Goal: Obtain resource: Obtain resource

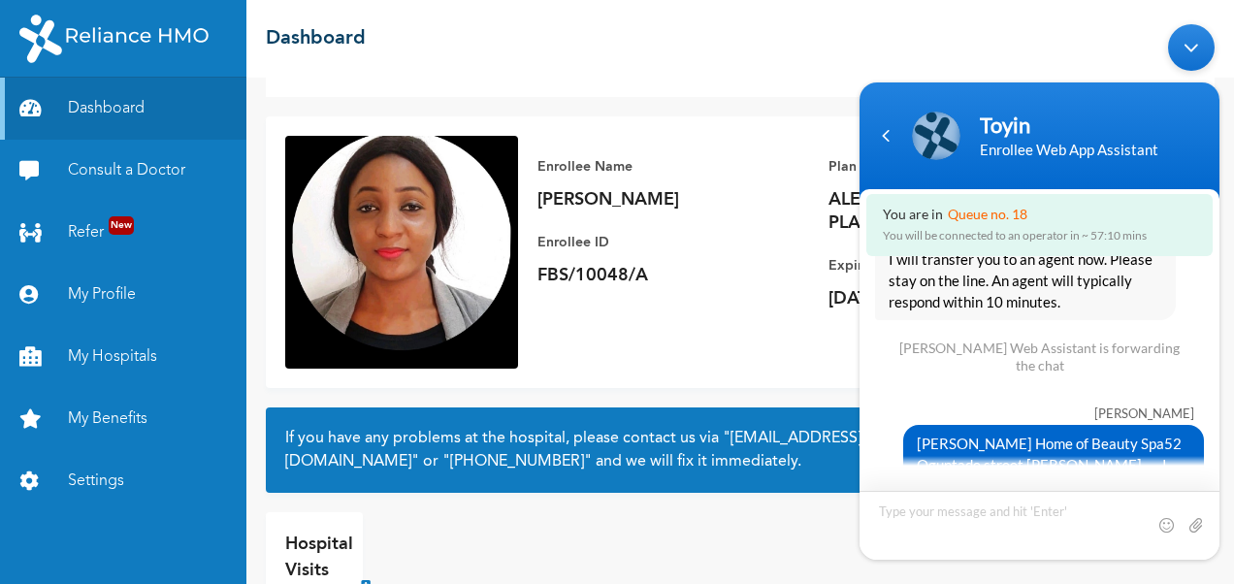
scroll to position [7203, 0]
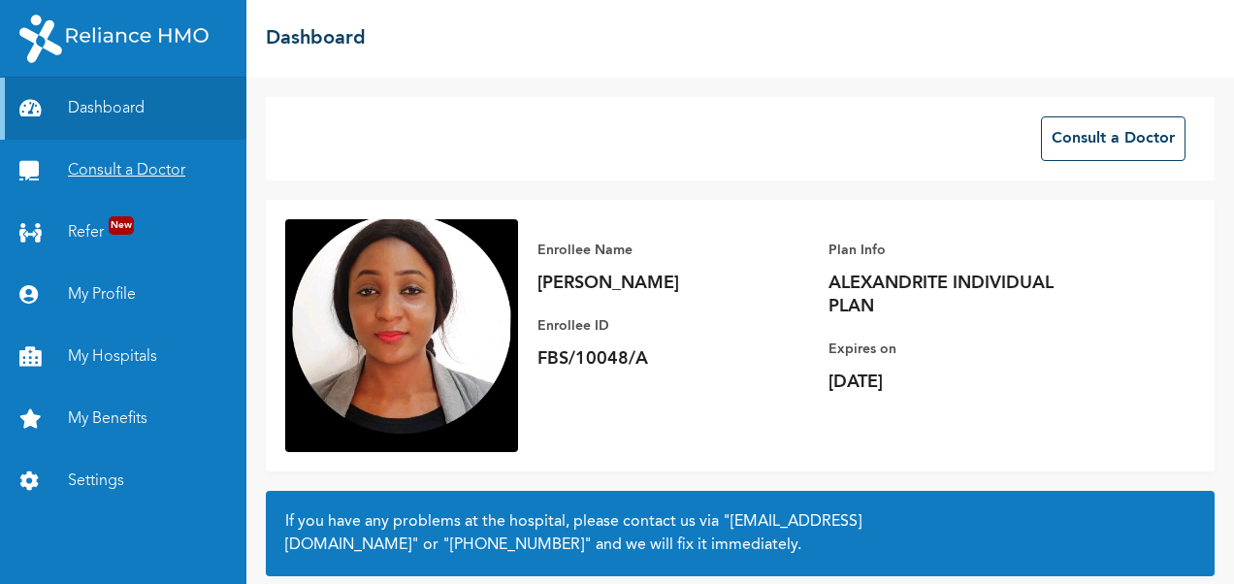
click at [106, 167] on link "Consult a Doctor" at bounding box center [123, 171] width 246 height 62
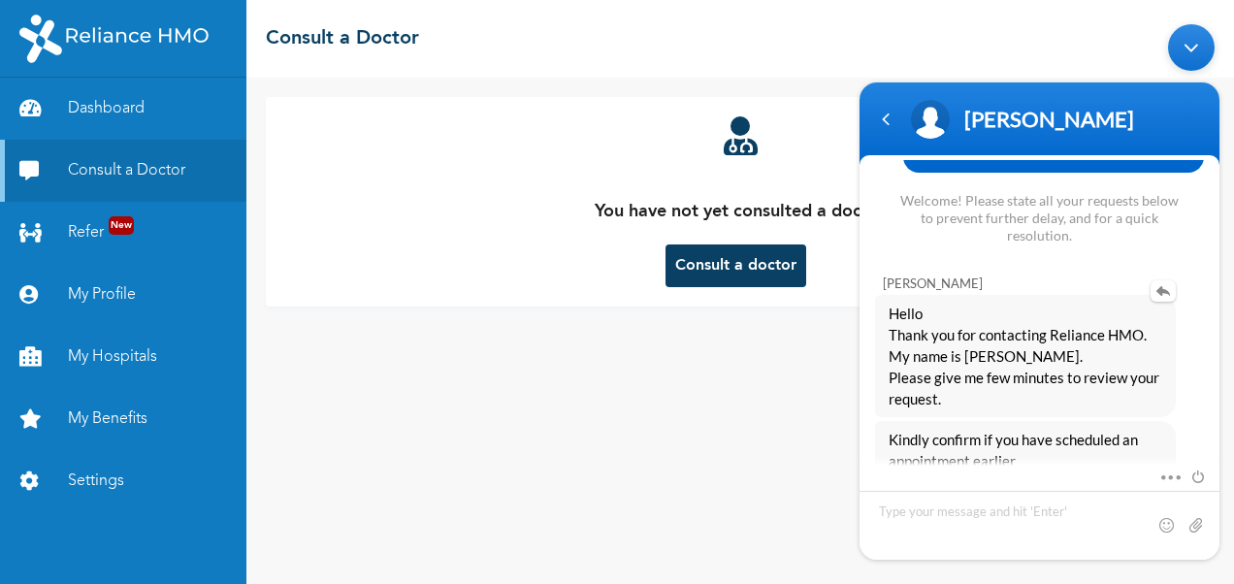
scroll to position [7425, 0]
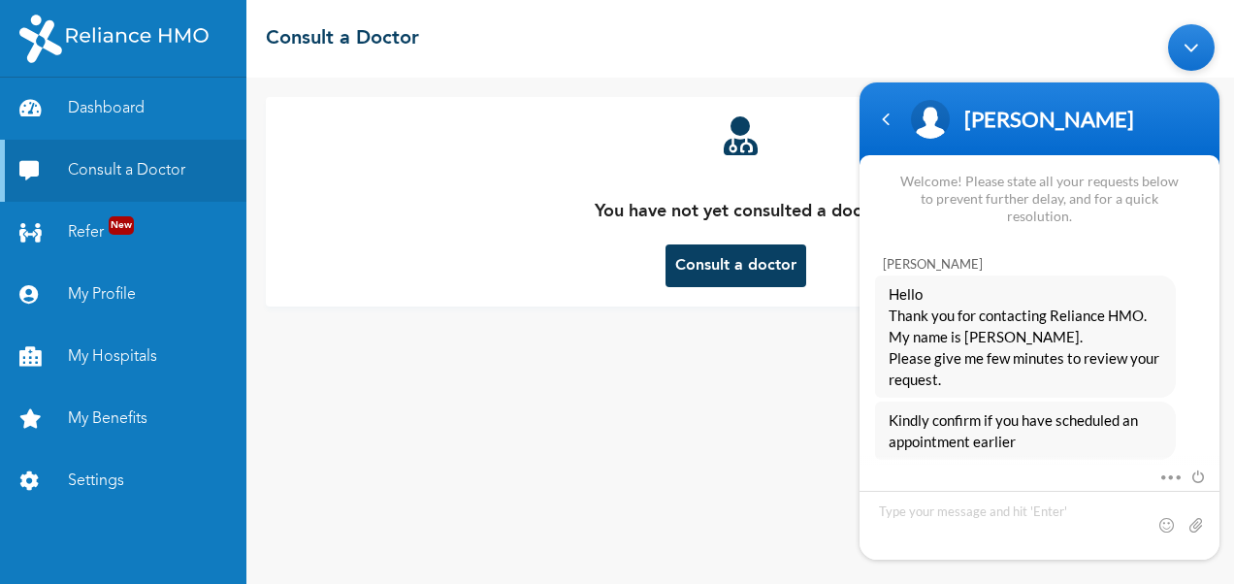
click at [940, 522] on textarea "Type your message and hit 'Enter'" at bounding box center [1039, 525] width 360 height 69
drag, startPoint x: 1053, startPoint y: 307, endPoint x: 1141, endPoint y: 334, distance: 92.1
click at [1141, 409] on span "Kindly confirm if you have scheduled an appointment earlier" at bounding box center [1024, 430] width 273 height 43
copy span "scheduled an appointment earlier"
click at [939, 497] on textarea "I have" at bounding box center [1039, 525] width 360 height 69
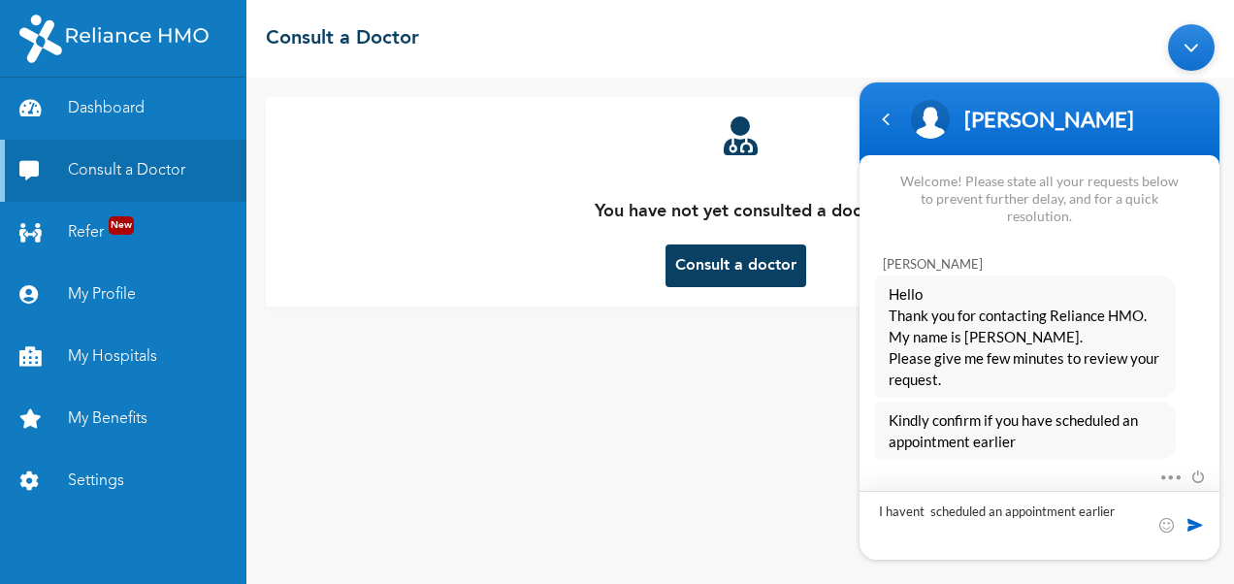
click at [912, 512] on textarea "I havent scheduled an appointment earlier" at bounding box center [1039, 525] width 360 height 69
click at [919, 508] on textarea "I have nt scheduled an appointment earlier" at bounding box center [1039, 525] width 360 height 69
click at [1008, 514] on textarea "I have not scheduled an appointment earlier" at bounding box center [1039, 525] width 360 height 69
type textarea "I have not scheduled any appointment earlier"
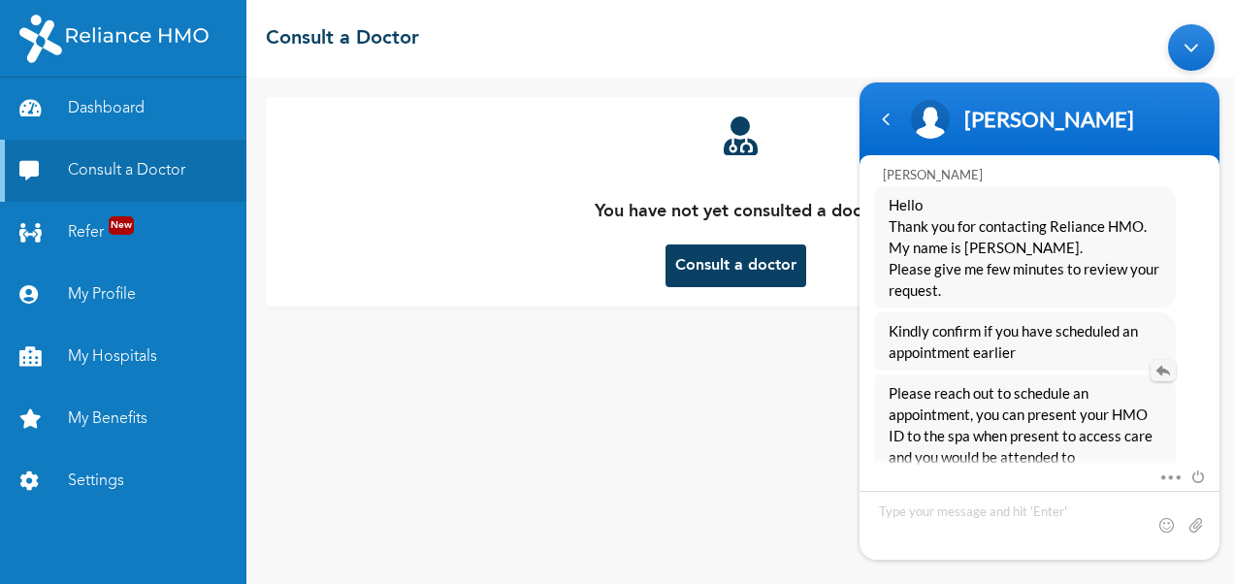
click at [1162, 360] on em at bounding box center [1162, 370] width 25 height 21
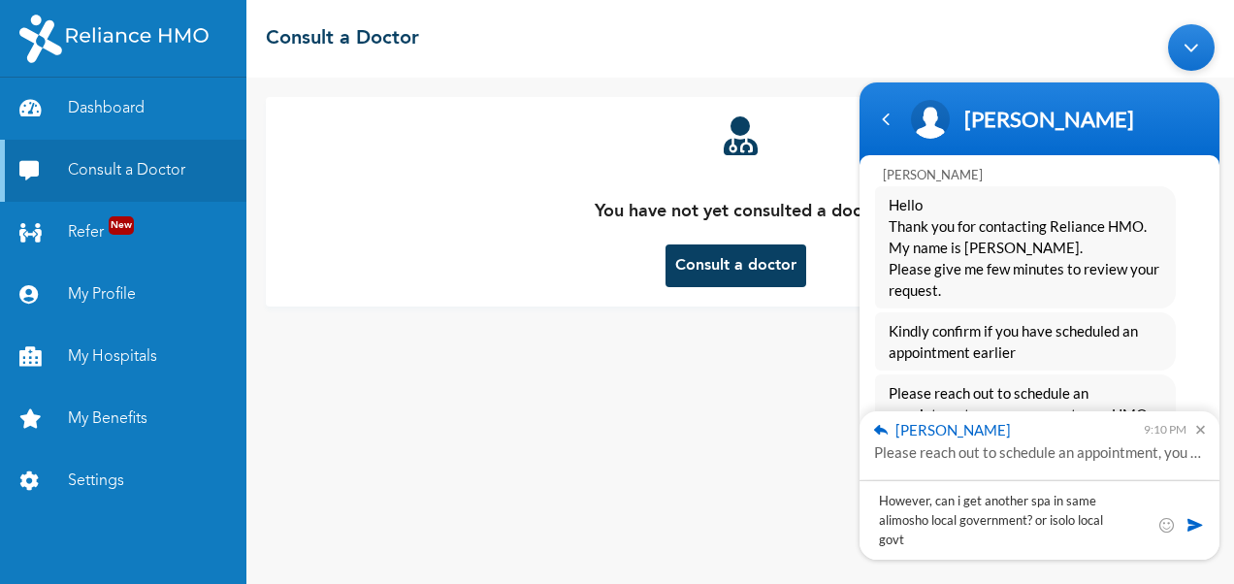
type textarea "However, can i get another spa in same alimosho local government? or isolo loca…"
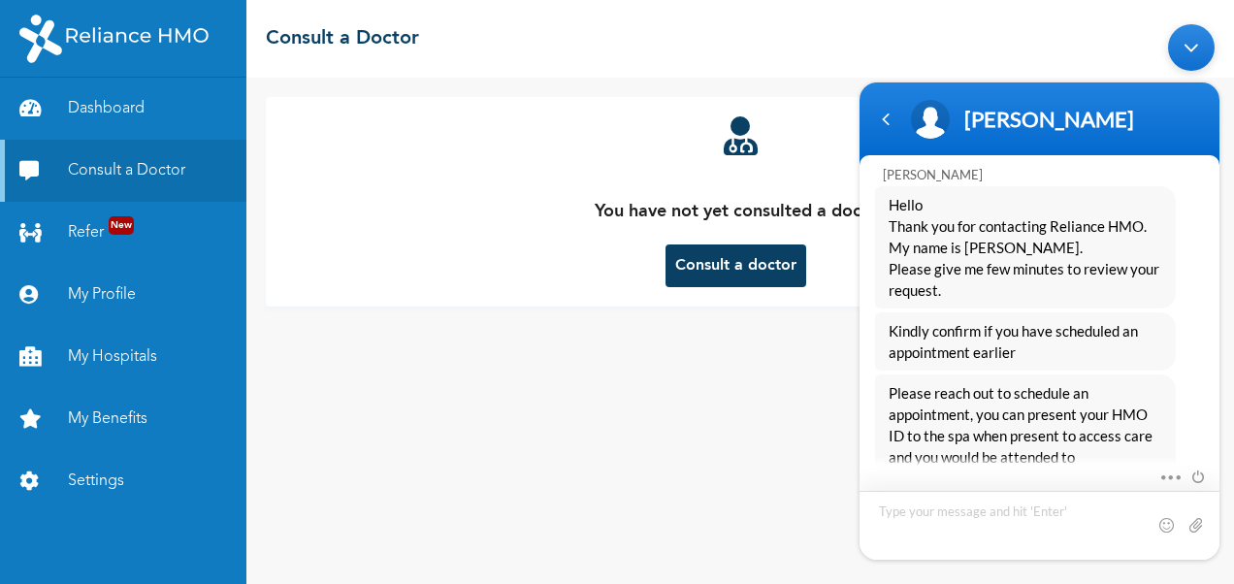
scroll to position [7667, 0]
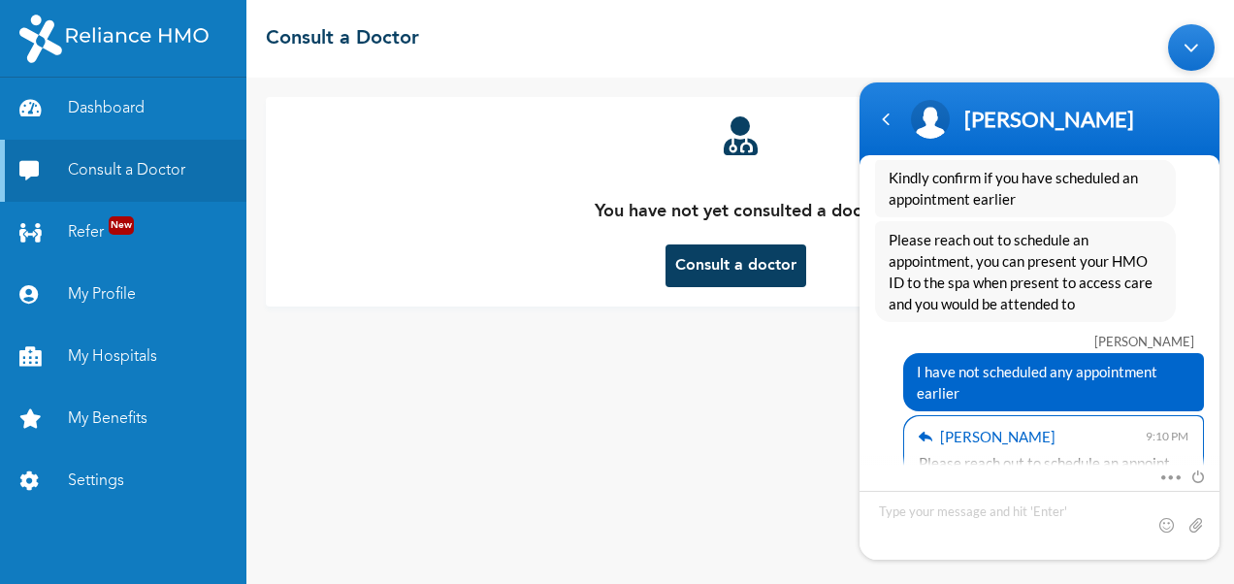
click at [592, 395] on div "You have not yet consulted a doctor Consult a doctor" at bounding box center [739, 331] width 987 height 506
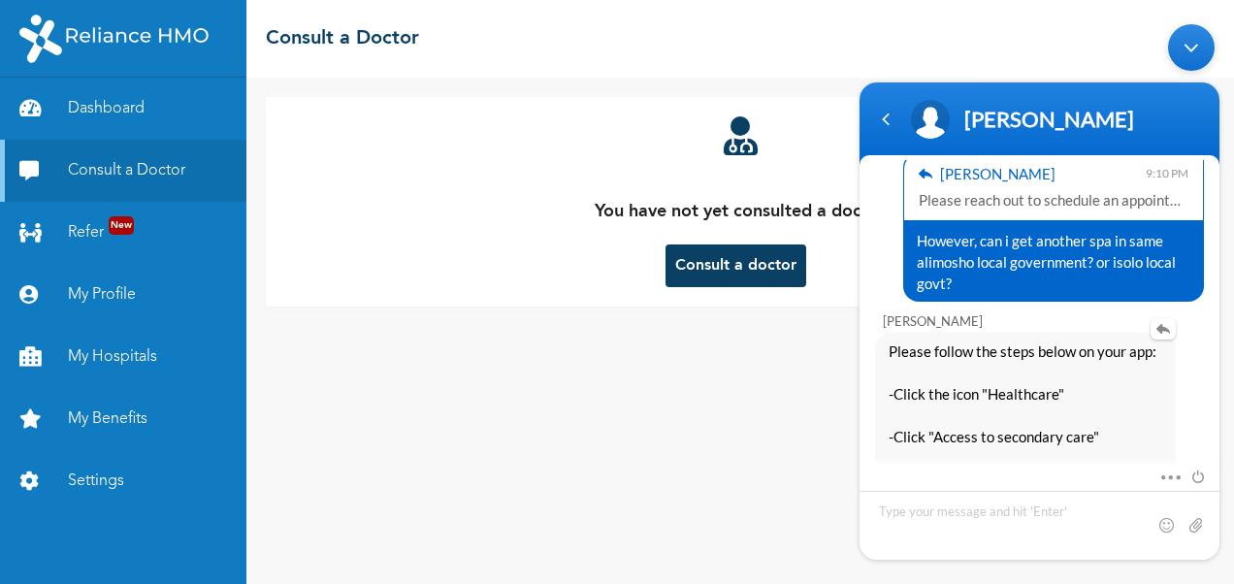
scroll to position [7947, 0]
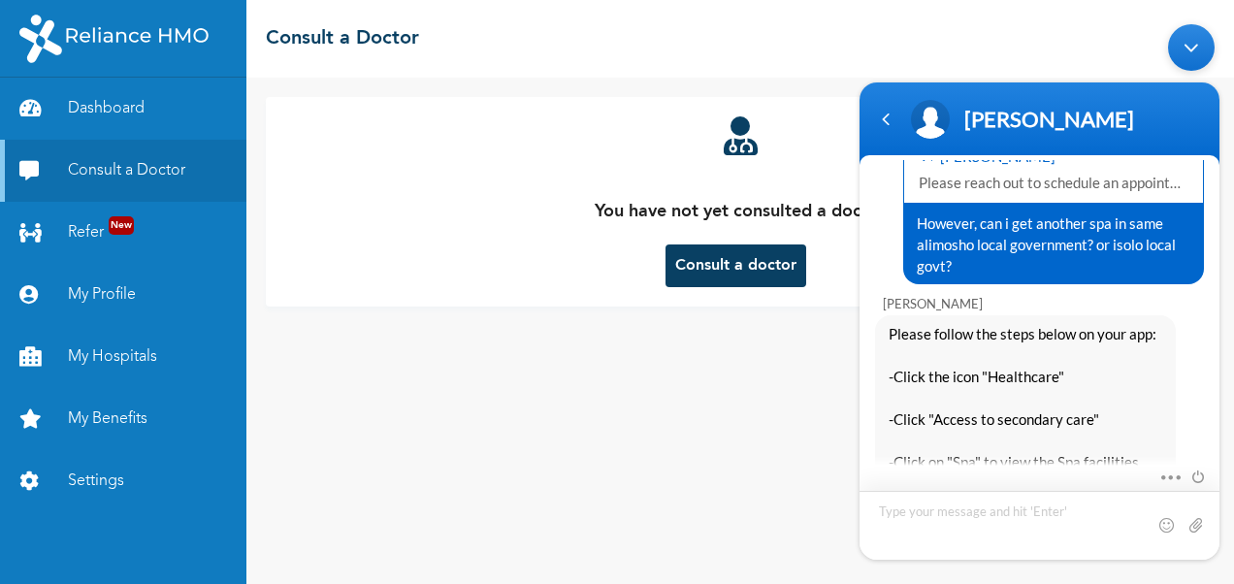
click at [948, 515] on textarea "Type your message and hit 'Enter'" at bounding box center [1039, 525] width 360 height 69
type textarea "oh....thanks so much for this update"
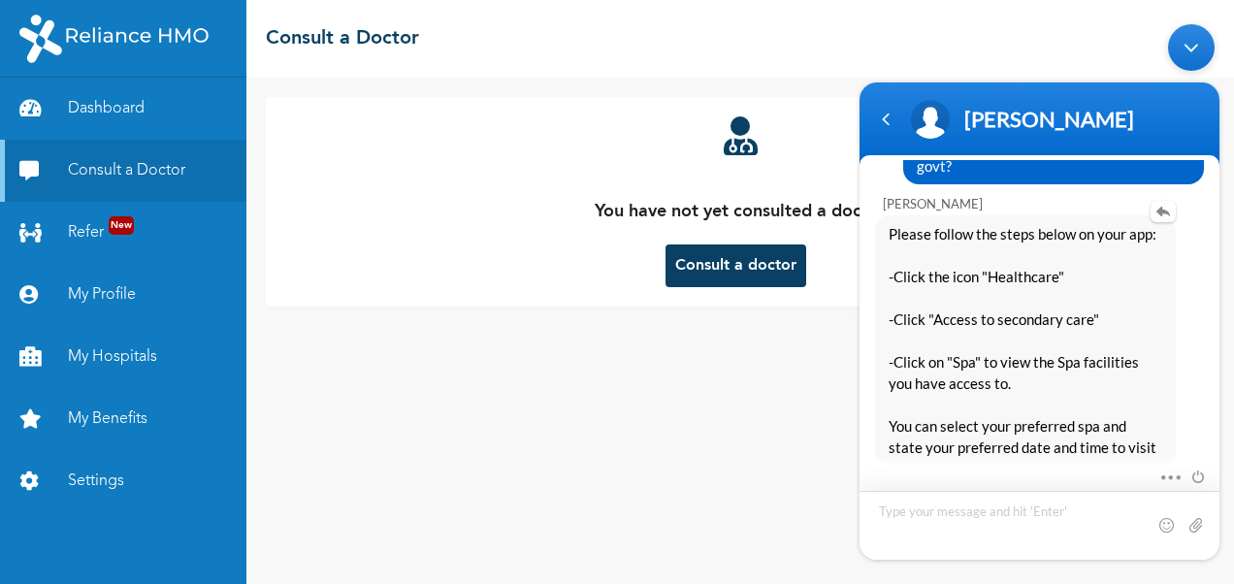
scroll to position [8025, 0]
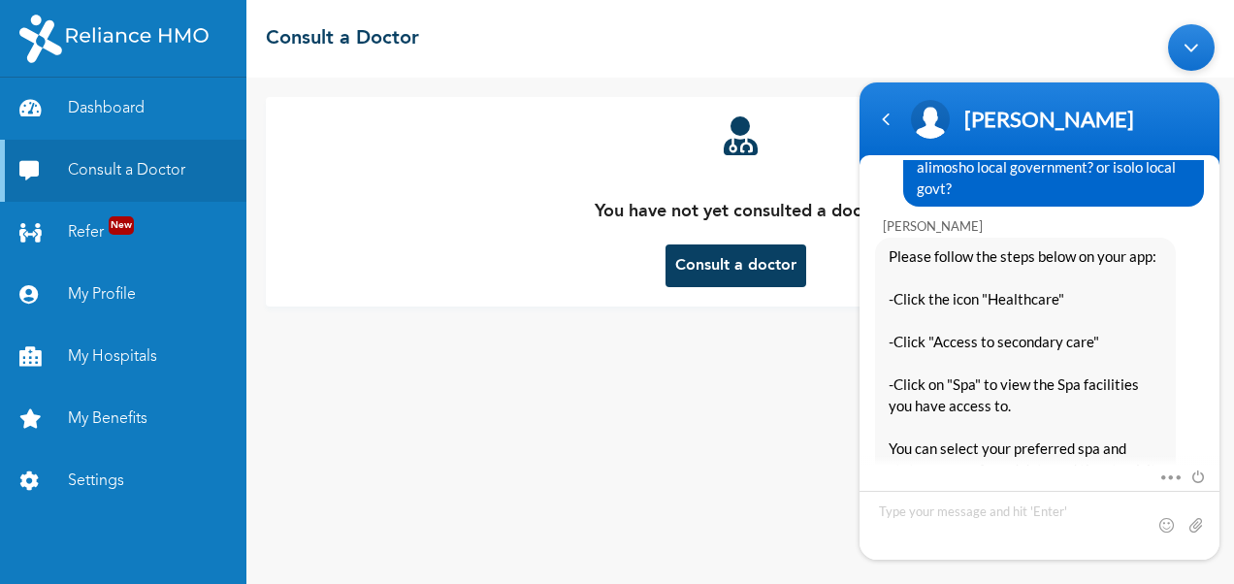
click at [592, 407] on div "You have not yet consulted a doctor Consult a doctor" at bounding box center [739, 331] width 987 height 506
click at [891, 128] on div "Navigation go back" at bounding box center [885, 119] width 29 height 29
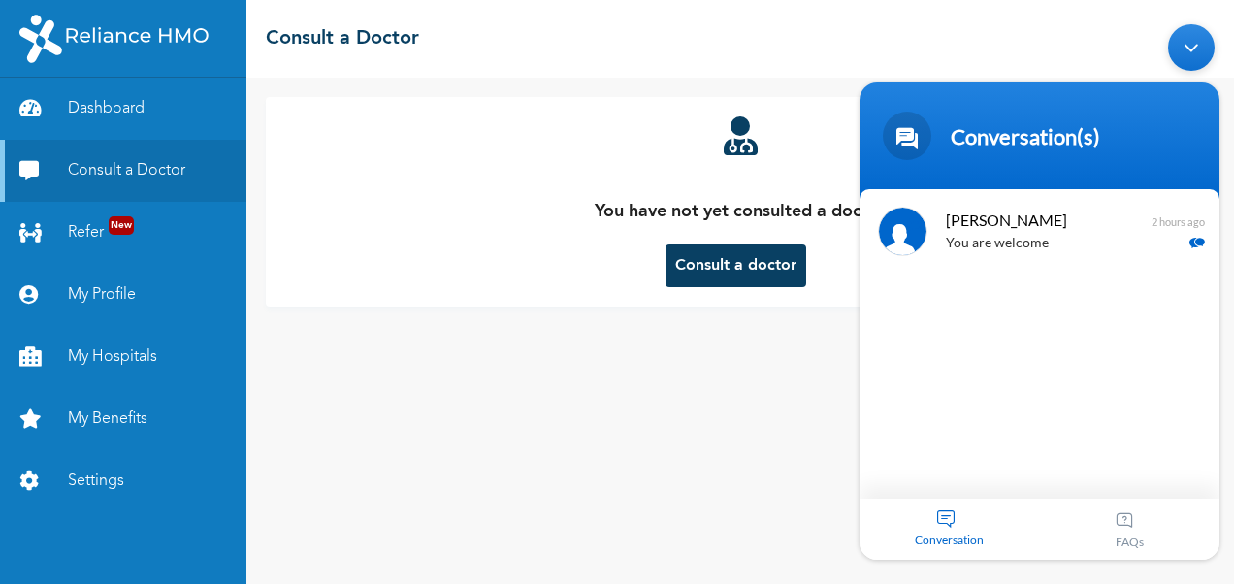
click at [967, 53] on body "Conversation(s) [PERSON_NAME] Hello, good morning [PERSON_NAME] Web Assistant H…" at bounding box center [1039, 292] width 379 height 555
click at [718, 442] on div "You have not yet consulted a doctor Consult a doctor" at bounding box center [739, 331] width 987 height 506
click at [119, 112] on link "Dashboard" at bounding box center [123, 109] width 246 height 62
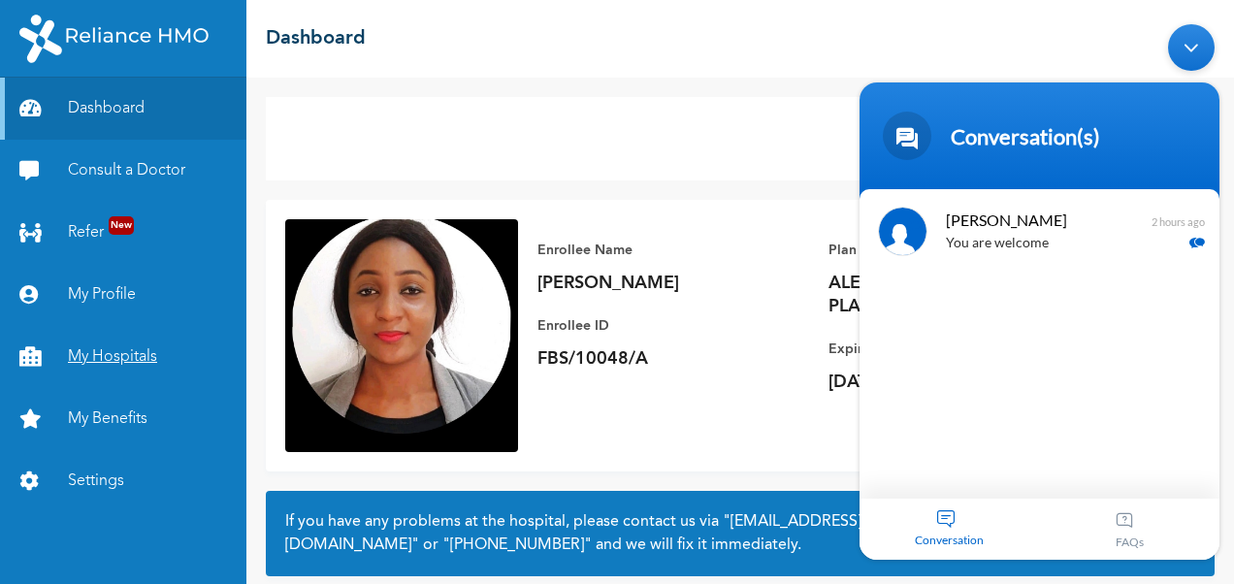
click at [130, 364] on link "My Hospitals" at bounding box center [123, 357] width 246 height 62
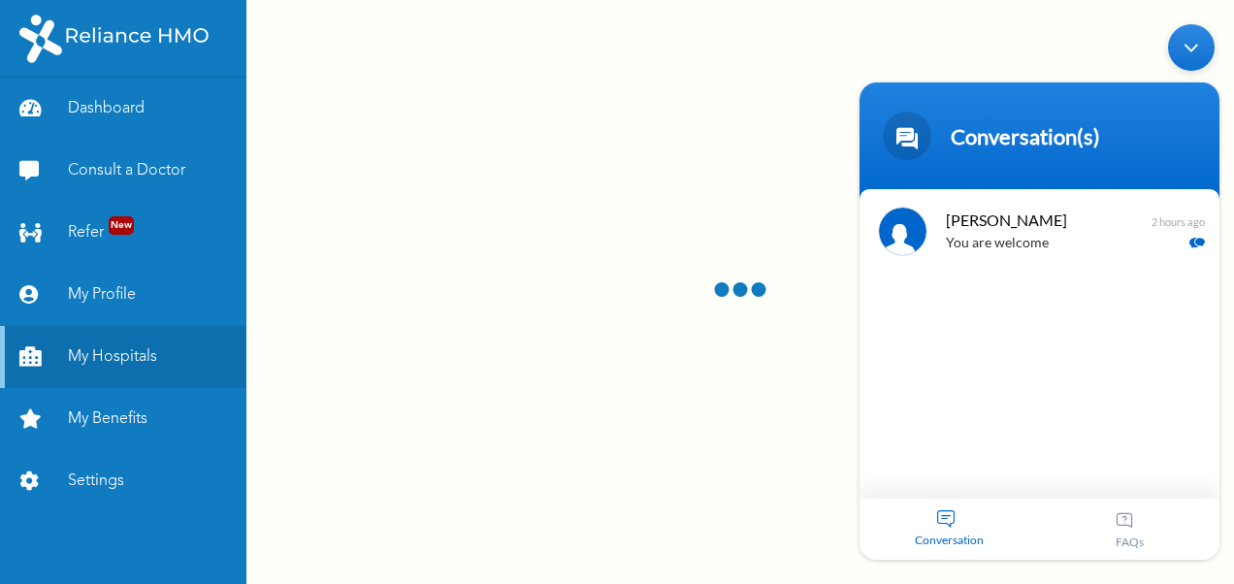
click at [1014, 155] on div "Conversation(s)" at bounding box center [1039, 136] width 337 height 48
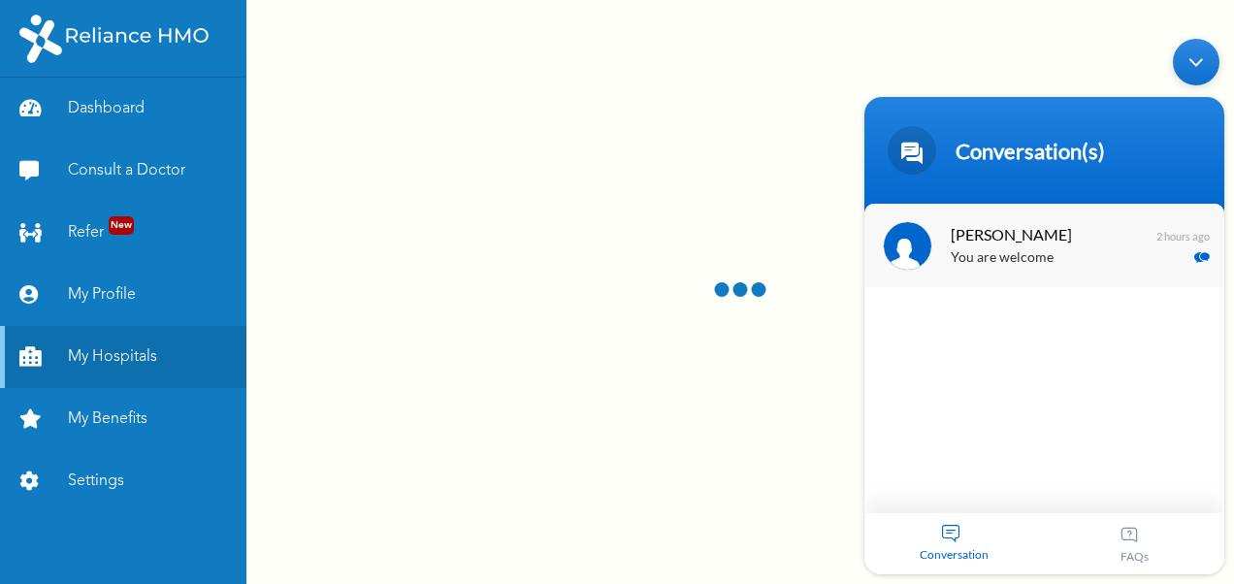
drag, startPoint x: 1008, startPoint y: 103, endPoint x: 1078, endPoint y: 264, distance: 175.9
click at [1078, 264] on section "Conversation(s) [PERSON_NAME] Hello, good morning [PERSON_NAME] Web Assistant H…" at bounding box center [1044, 335] width 360 height 477
click at [1191, 64] on div "Minimize live chat window" at bounding box center [1195, 62] width 47 height 47
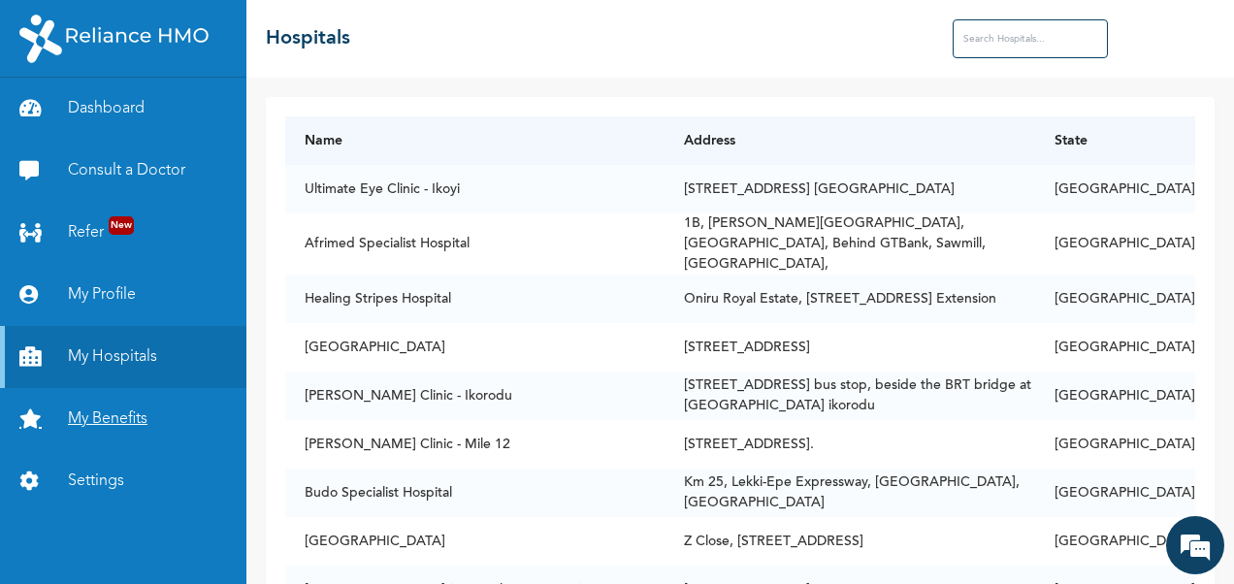
click at [110, 423] on link "My Benefits" at bounding box center [123, 419] width 246 height 62
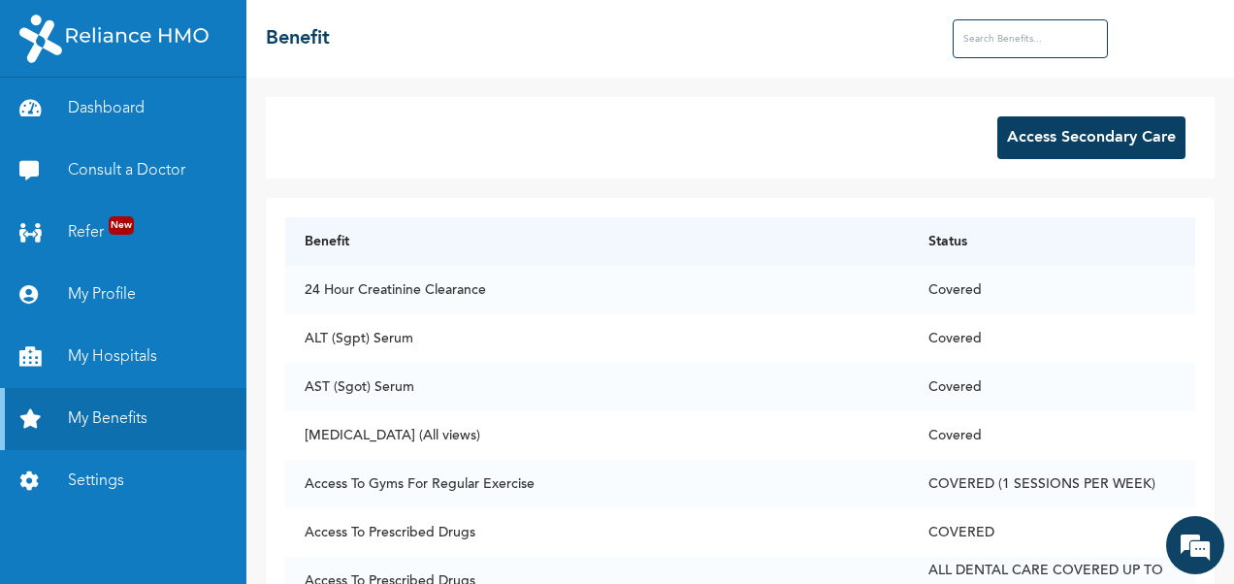
click at [1009, 133] on button "Access Secondary Care" at bounding box center [1091, 137] width 188 height 43
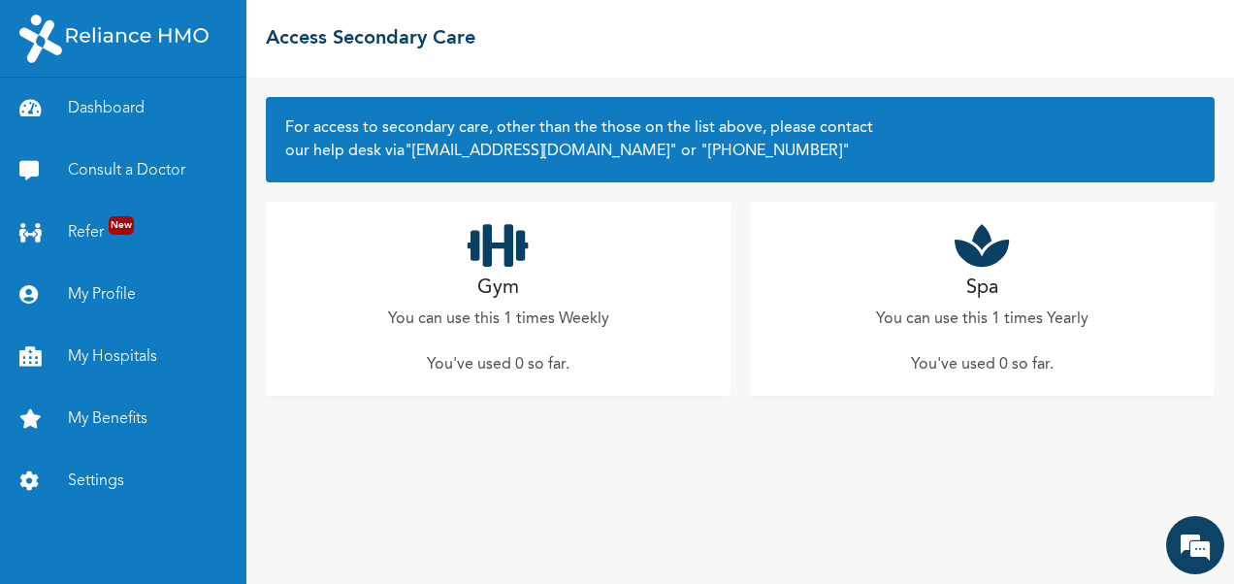
click at [1015, 290] on div "Spa You can use this 1 times Yearly You've used 0 so far ." at bounding box center [982, 299] width 465 height 194
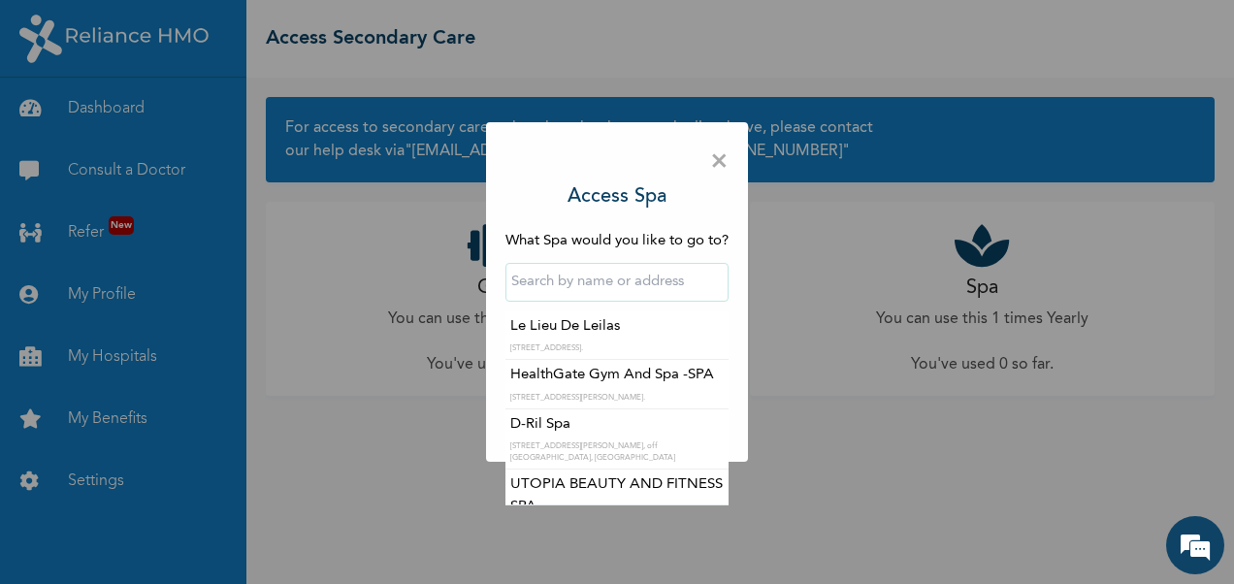
click at [560, 279] on input "text" at bounding box center [616, 282] width 223 height 39
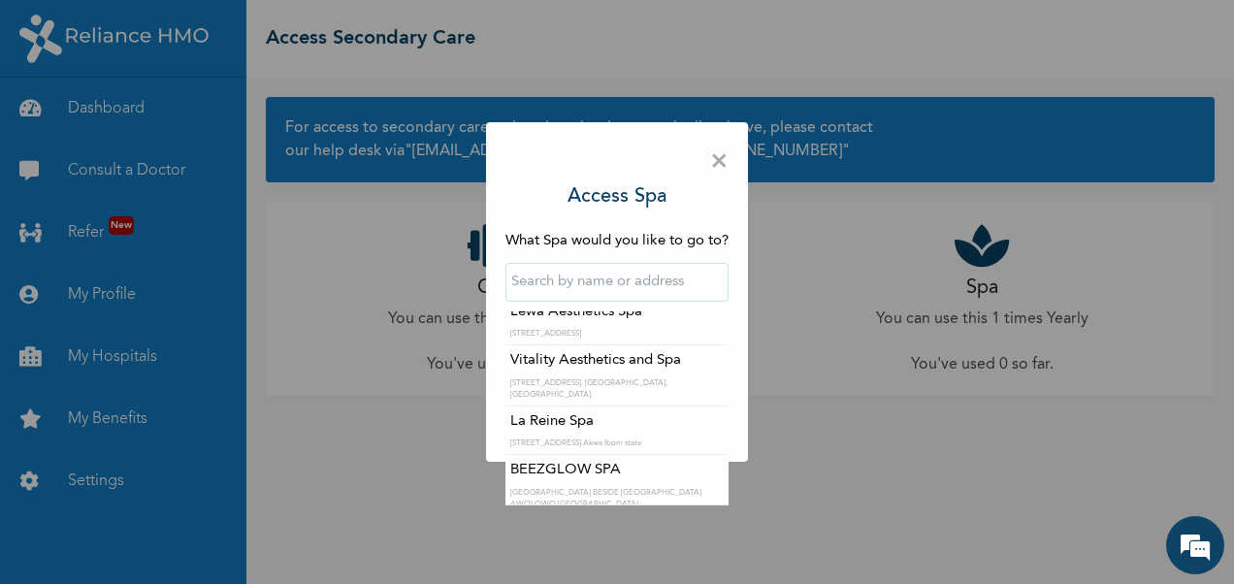
scroll to position [1555, 0]
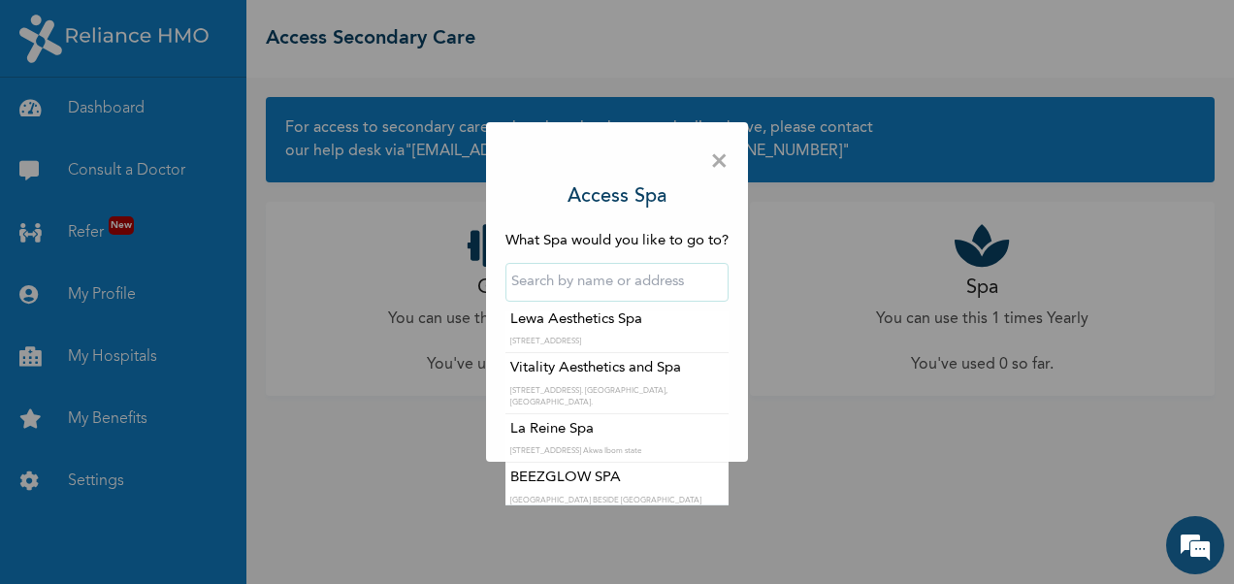
type input "Lewa Aesthetics Spa"
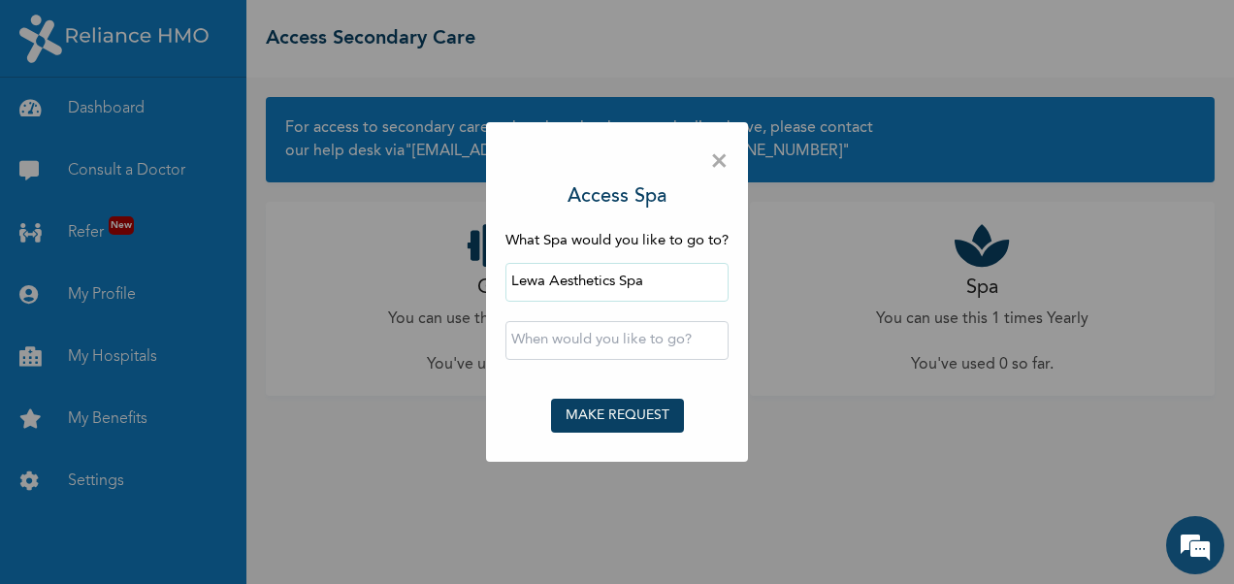
click at [599, 339] on input "text" at bounding box center [616, 340] width 223 height 39
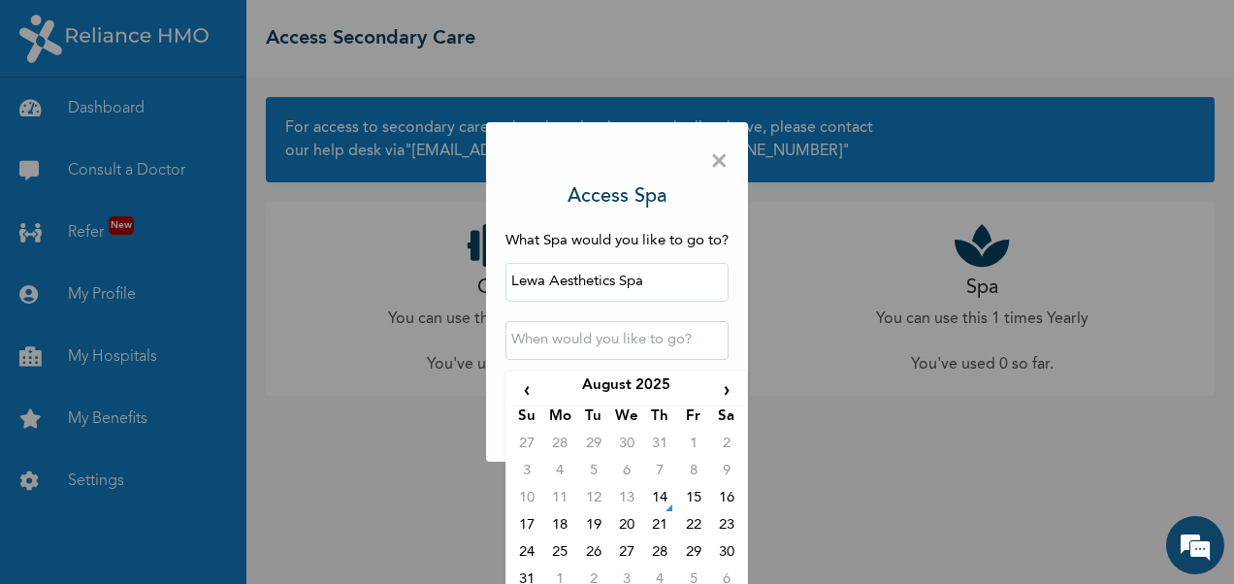
click at [599, 339] on input "text" at bounding box center [616, 340] width 223 height 39
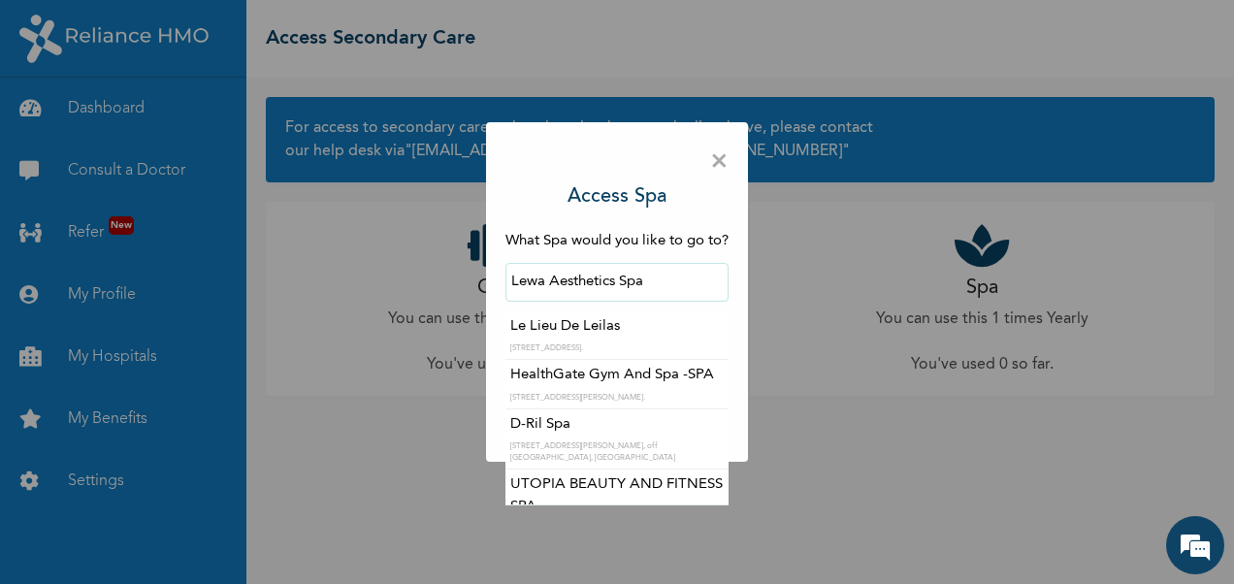
click at [623, 291] on input "Lewa Aesthetics Spa" at bounding box center [616, 282] width 223 height 39
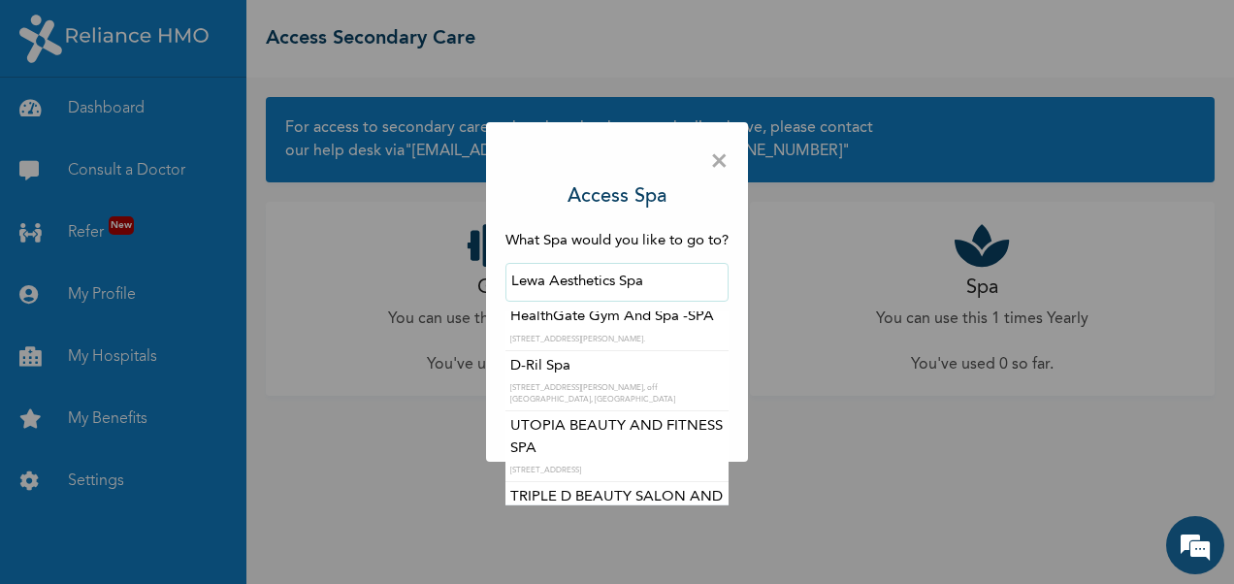
scroll to position [66, 0]
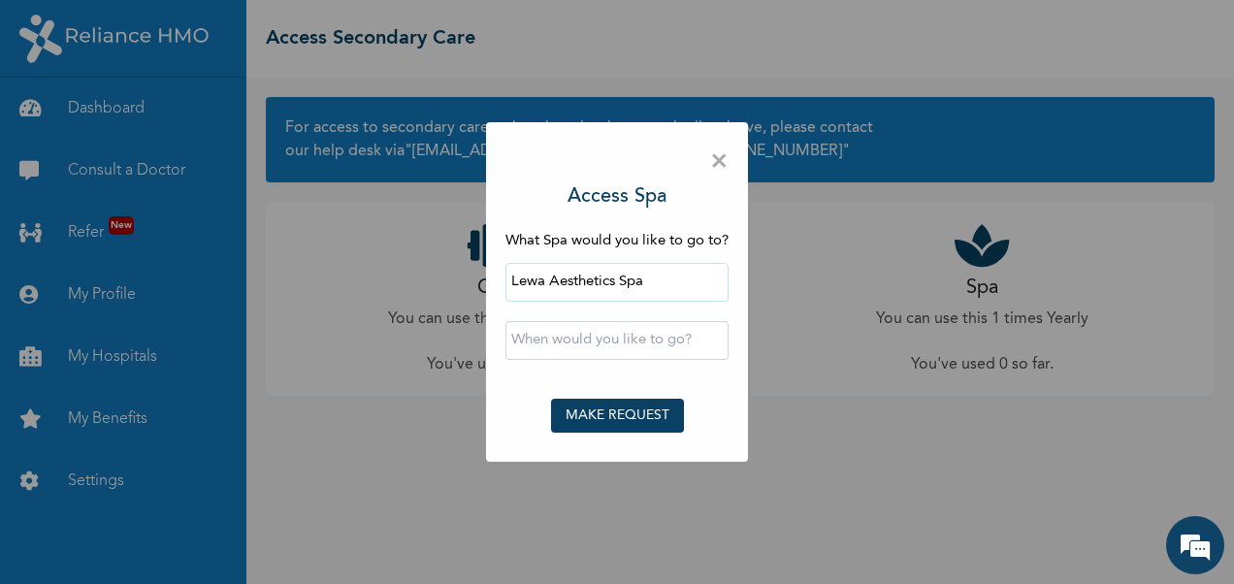
click at [616, 213] on div "× Access Spa What Spa would you like to go to? Lewa Aesthetics Spa ‹ [DATE] › S…" at bounding box center [617, 291] width 262 height 339
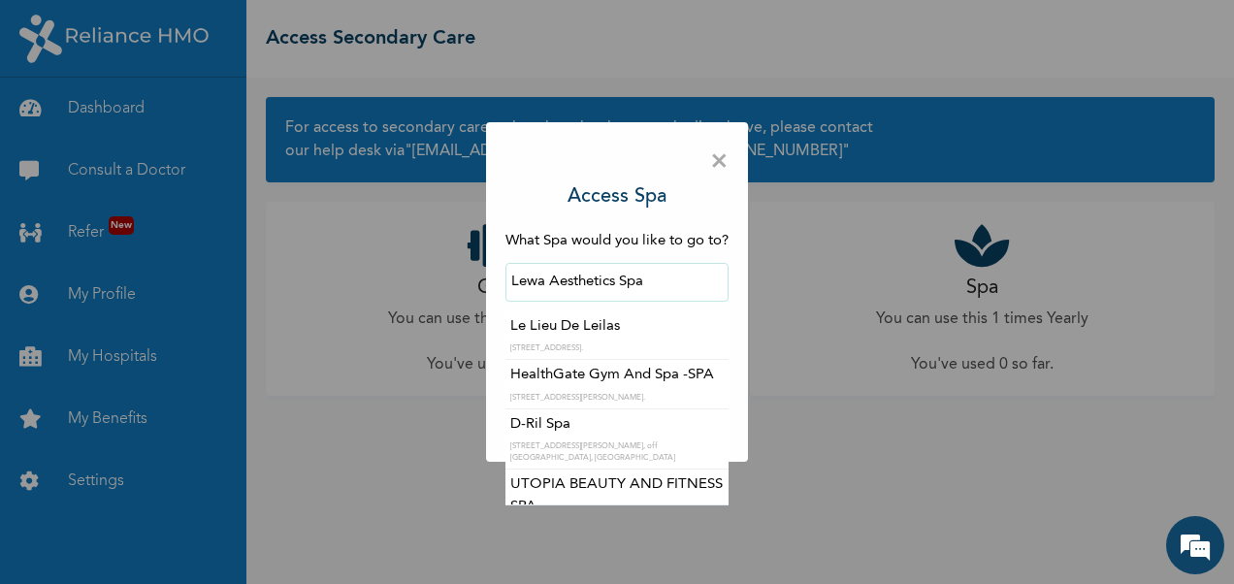
click at [576, 289] on input "Lewa Aesthetics Spa" at bounding box center [616, 282] width 223 height 39
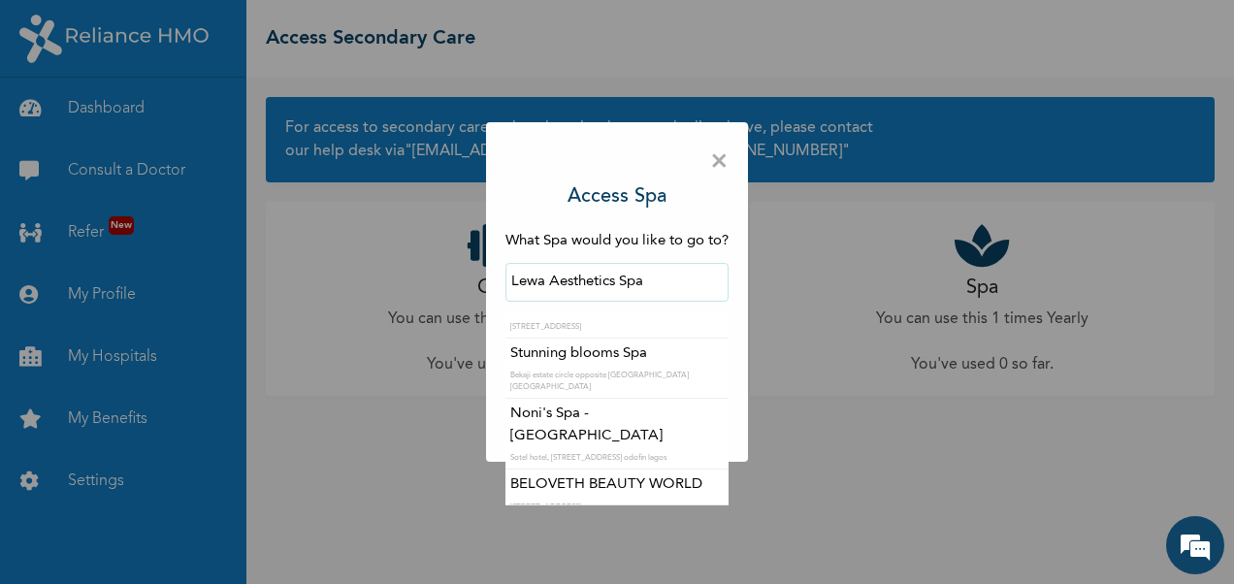
scroll to position [1067, 0]
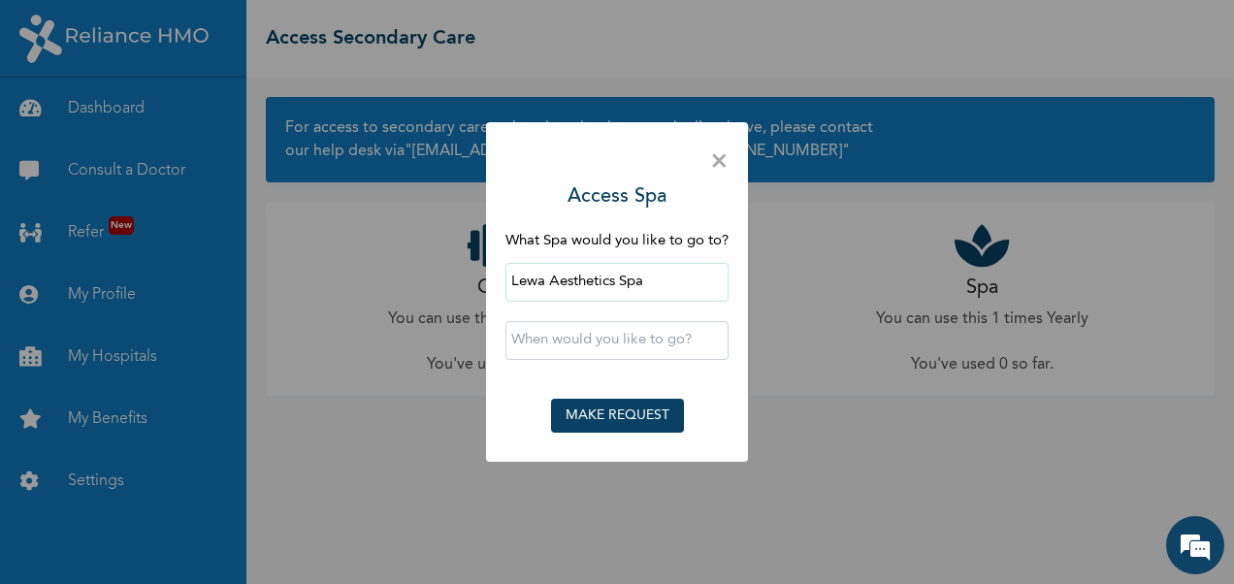
click at [896, 510] on div "× Access Spa What Spa would you like to go to? Lewa Aesthetics Spa ‹ [DATE] › S…" at bounding box center [617, 292] width 1234 height 584
click at [718, 161] on span "×" at bounding box center [719, 162] width 18 height 41
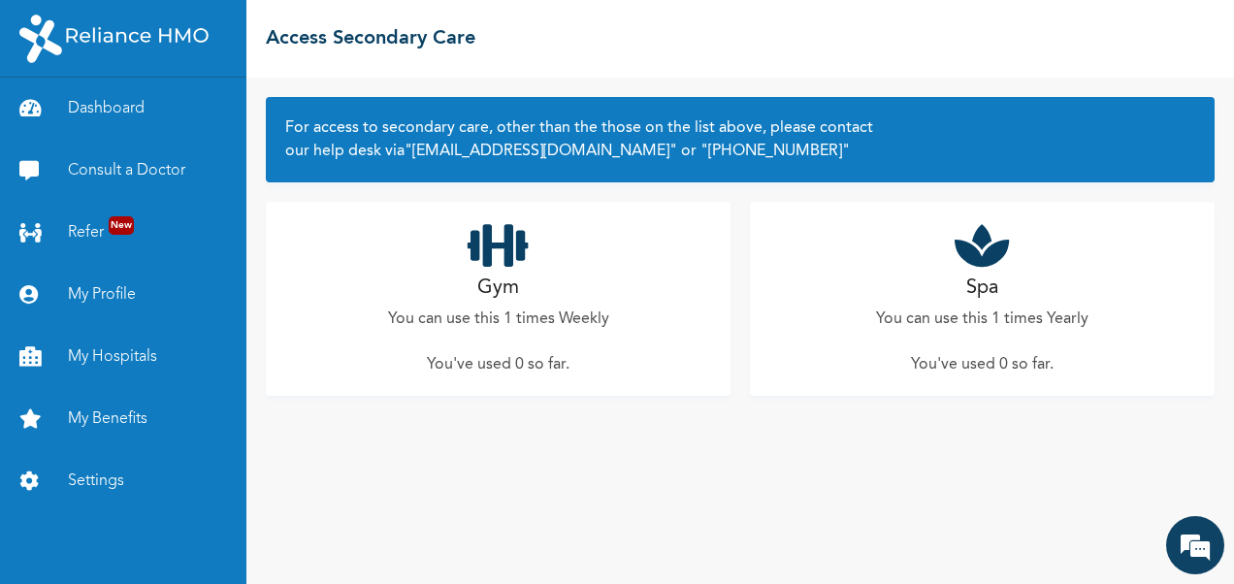
click at [514, 298] on h2 "Gym" at bounding box center [498, 287] width 42 height 29
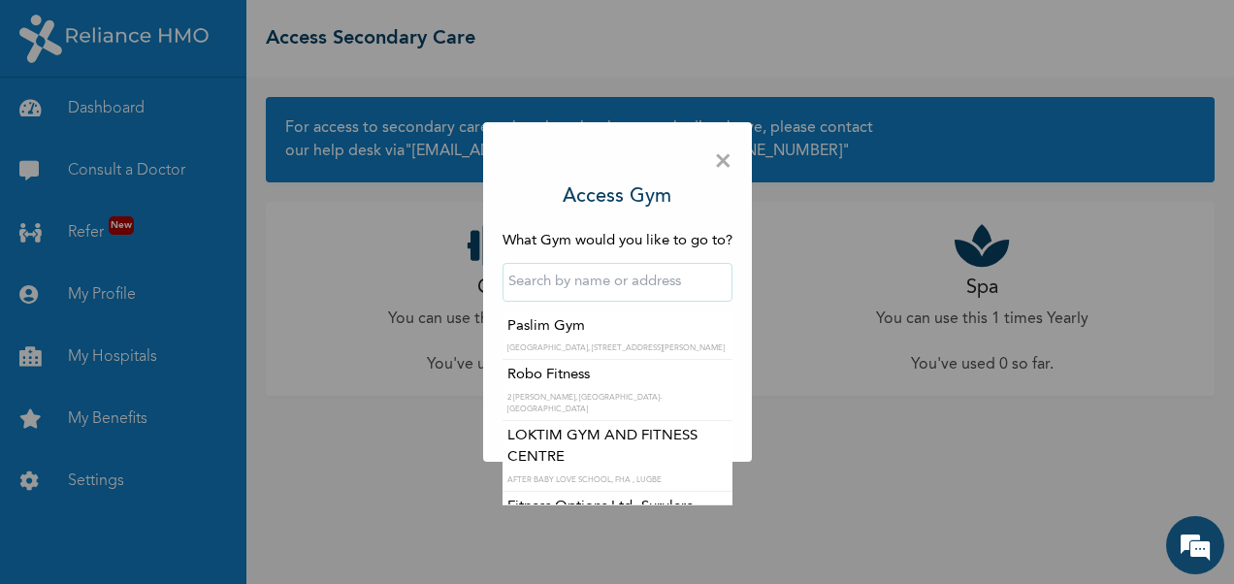
click at [616, 288] on input "text" at bounding box center [617, 282] width 230 height 39
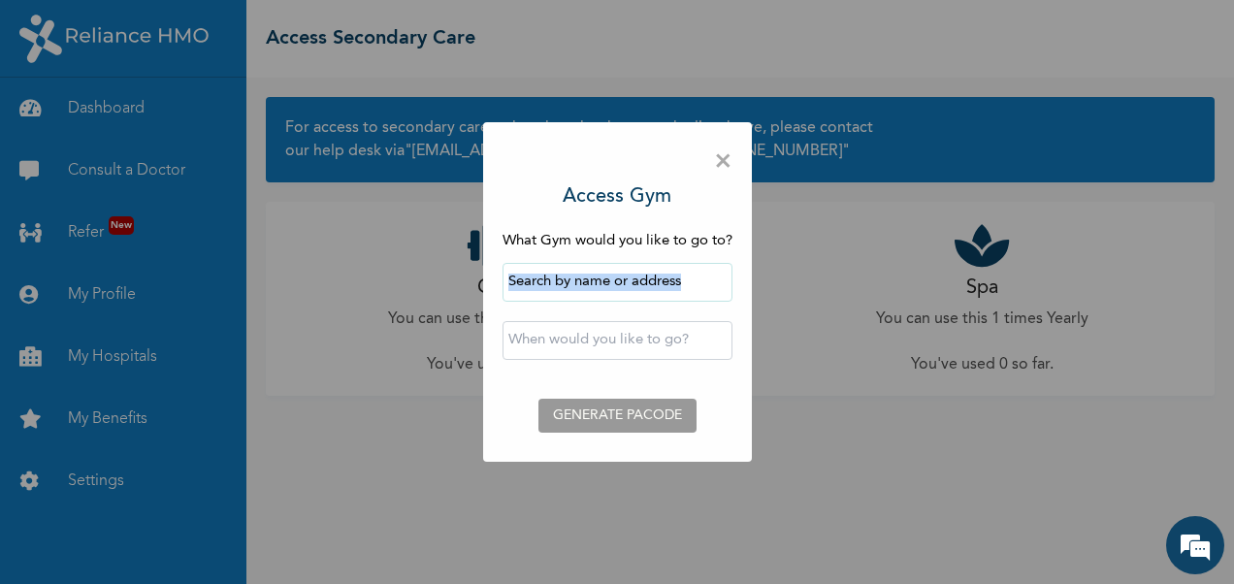
drag, startPoint x: 822, startPoint y: 436, endPoint x: 595, endPoint y: 277, distance: 277.1
click at [595, 277] on div "× Access Gym What Gym would you like to go to? ‹ [DATE] › Su Mo Tu We Th Fr Sa …" at bounding box center [617, 292] width 1234 height 584
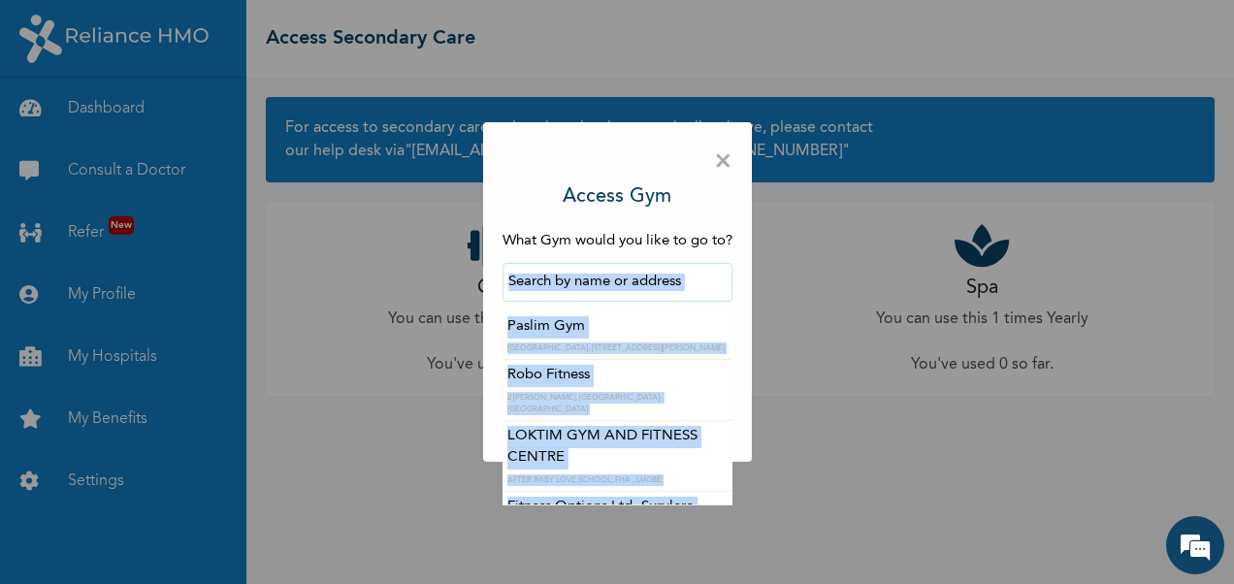
click at [595, 277] on input "text" at bounding box center [617, 282] width 230 height 39
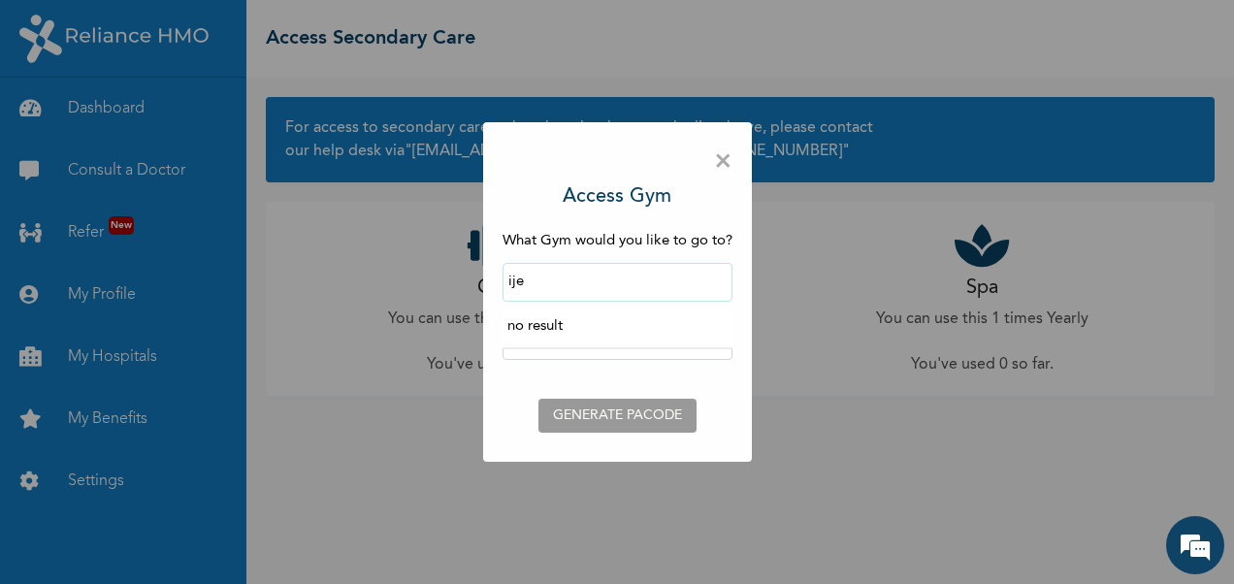
scroll to position [0, 0]
drag, startPoint x: 588, startPoint y: 284, endPoint x: 480, endPoint y: 284, distance: 107.6
click at [480, 284] on div "× Access Gym What Gym would you like to go to? no result no result ‹ [DATE] › S…" at bounding box center [617, 292] width 1234 height 584
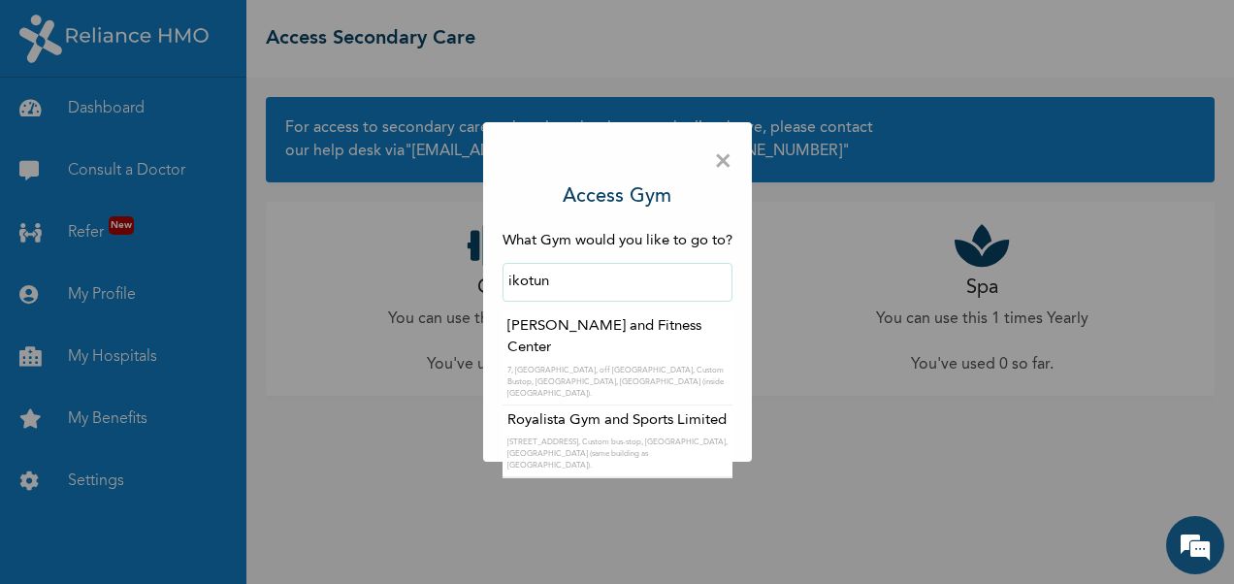
click at [538, 399] on button "GENERATE PACODE" at bounding box center [617, 416] width 158 height 34
drag, startPoint x: 564, startPoint y: 284, endPoint x: 440, endPoint y: 276, distance: 124.4
click at [440, 276] on div "× Access Gym What Gym would you like to go to? [PERSON_NAME][GEOGRAPHIC_DATA] a…" at bounding box center [617, 292] width 1234 height 584
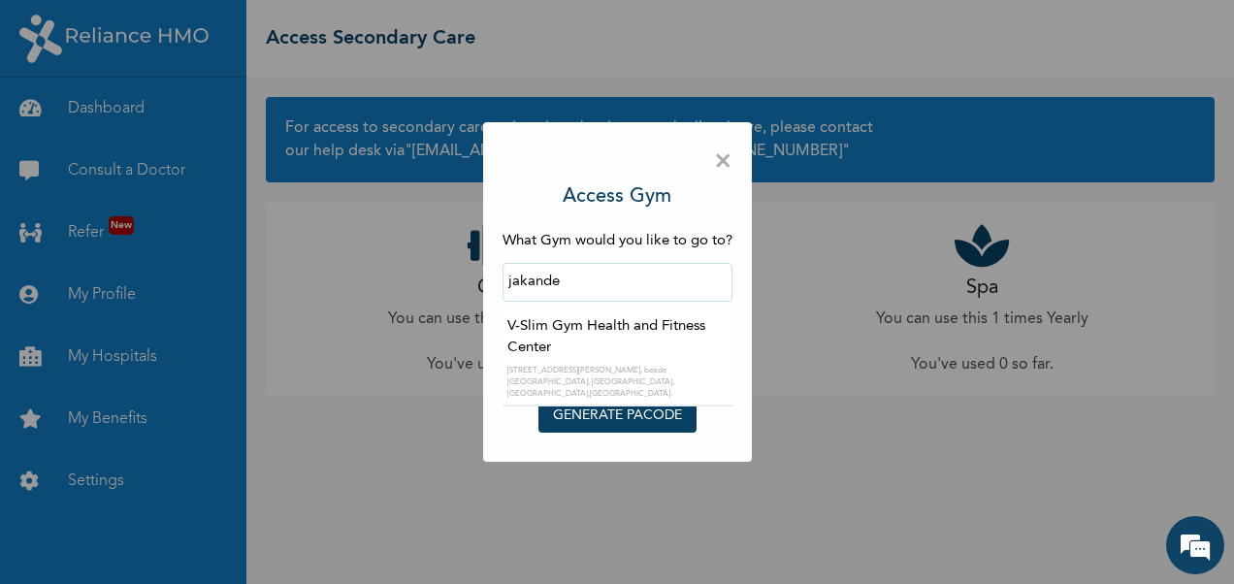
type input "V-Slim Gym Health and Fitness Center"
click at [635, 281] on input "V-Slim Gym Health and Fitness Center" at bounding box center [617, 282] width 230 height 39
click at [631, 299] on input "V-Slim Gym Health and Fitness Center" at bounding box center [617, 282] width 230 height 39
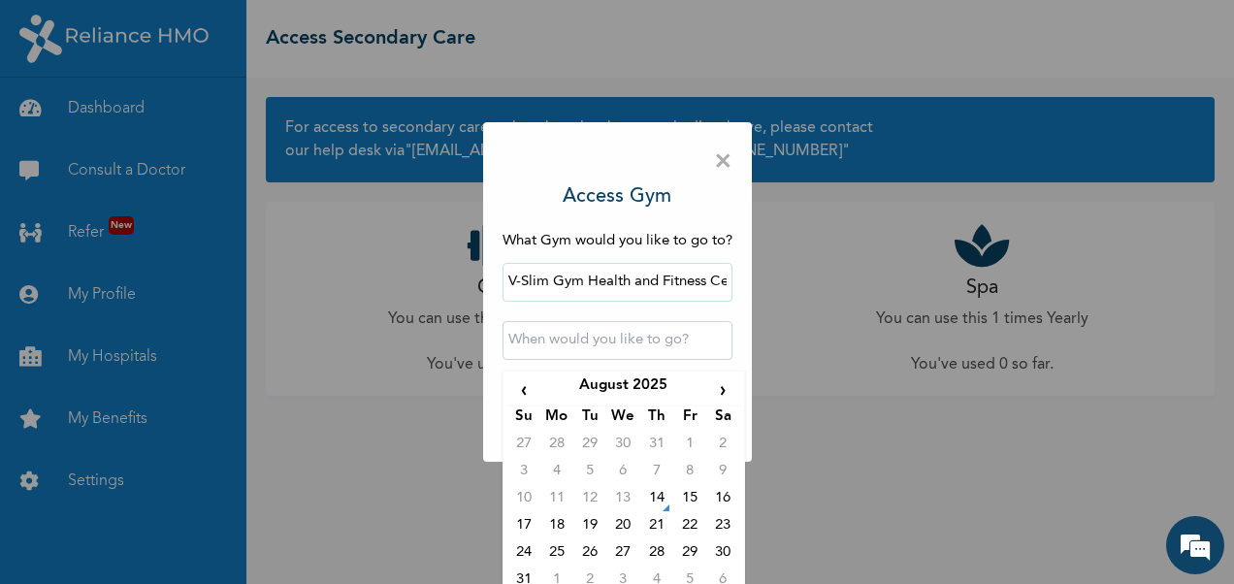
click at [576, 342] on input "text" at bounding box center [617, 340] width 230 height 39
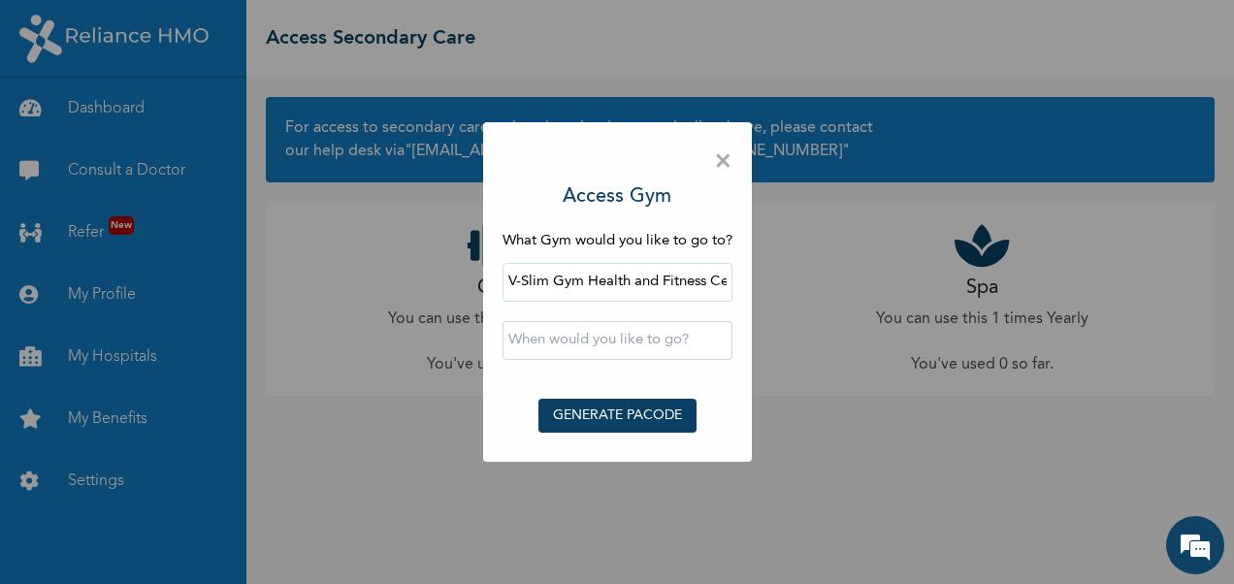
click at [338, 375] on div "× Access Gym What Gym would you like to go to? V-Slim Gym Health and Fitness Ce…" at bounding box center [617, 292] width 1234 height 584
click at [720, 154] on span "×" at bounding box center [723, 162] width 18 height 41
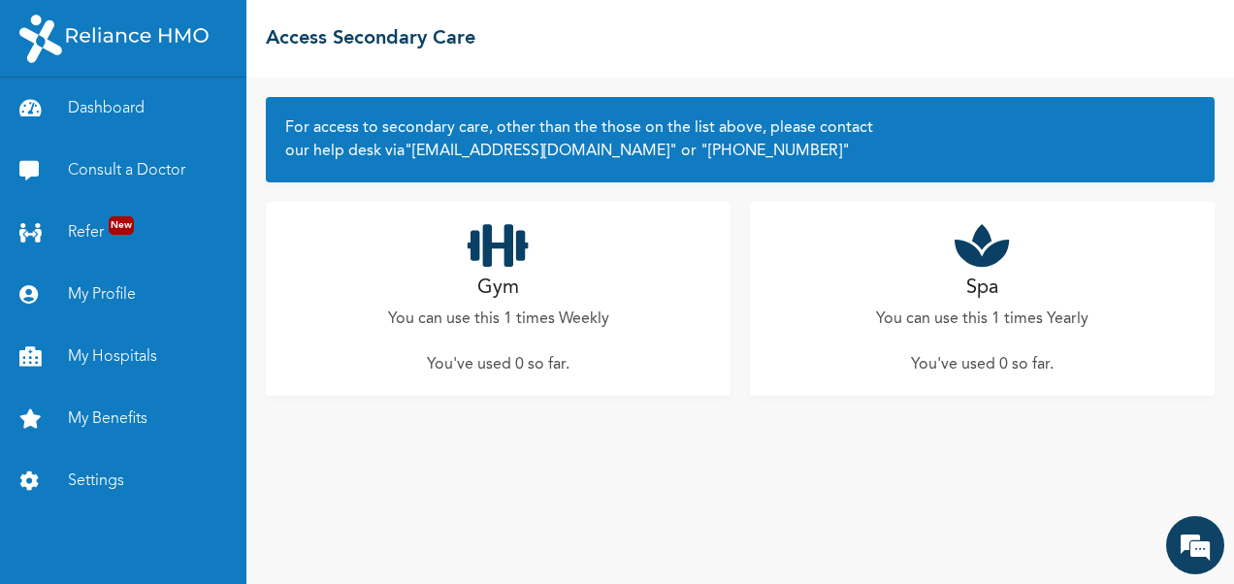
click at [502, 291] on h2 "Gym" at bounding box center [498, 287] width 42 height 29
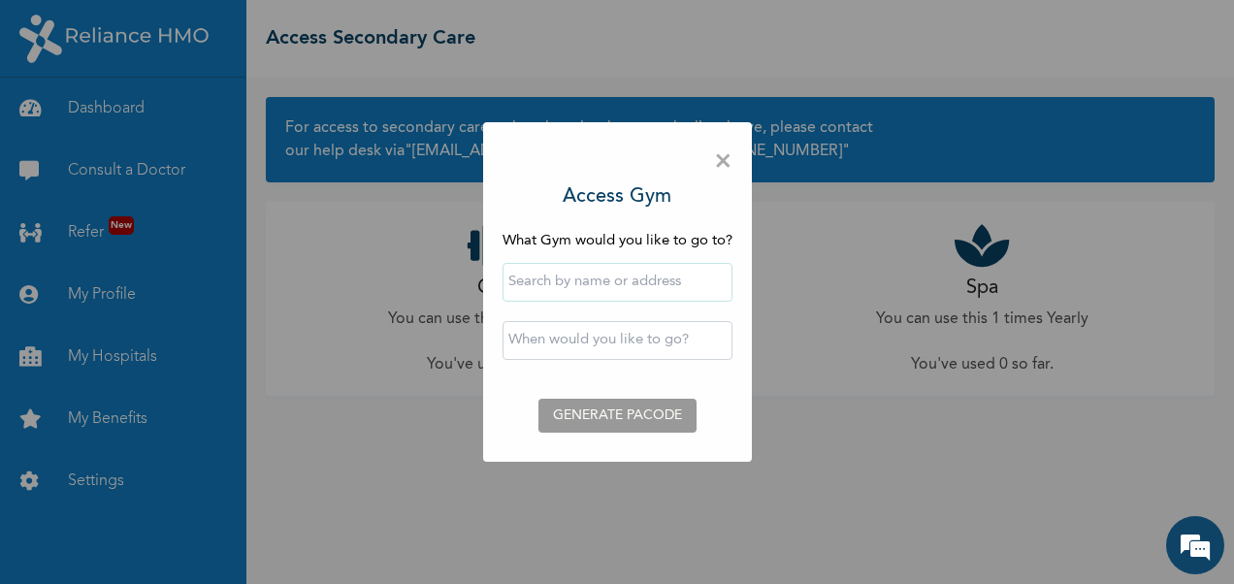
click at [546, 276] on input "text" at bounding box center [617, 282] width 230 height 39
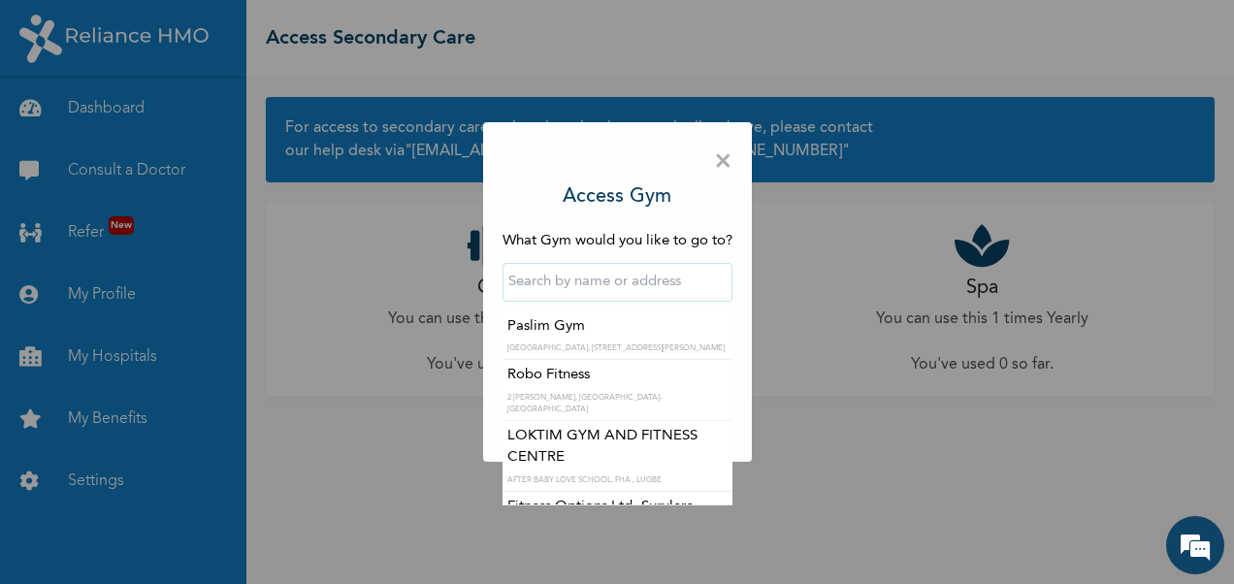
type input "k"
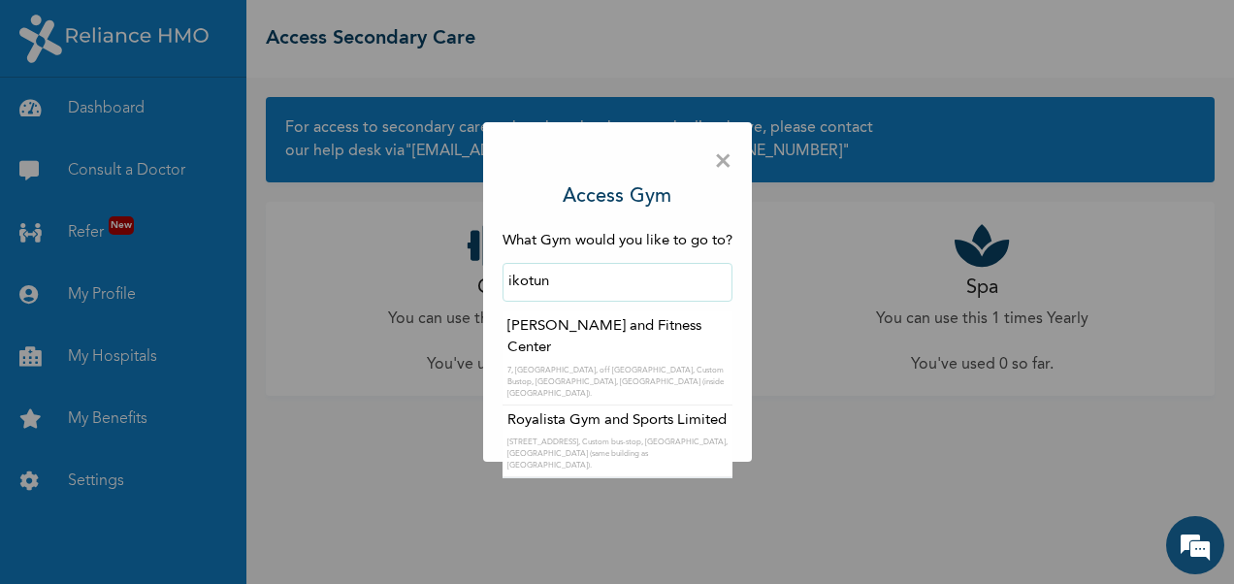
drag, startPoint x: 553, startPoint y: 277, endPoint x: 351, endPoint y: 241, distance: 205.1
click at [351, 241] on div "× Access Gym What Gym would you like to go to? [PERSON_NAME][GEOGRAPHIC_DATA] a…" at bounding box center [617, 292] width 1234 height 584
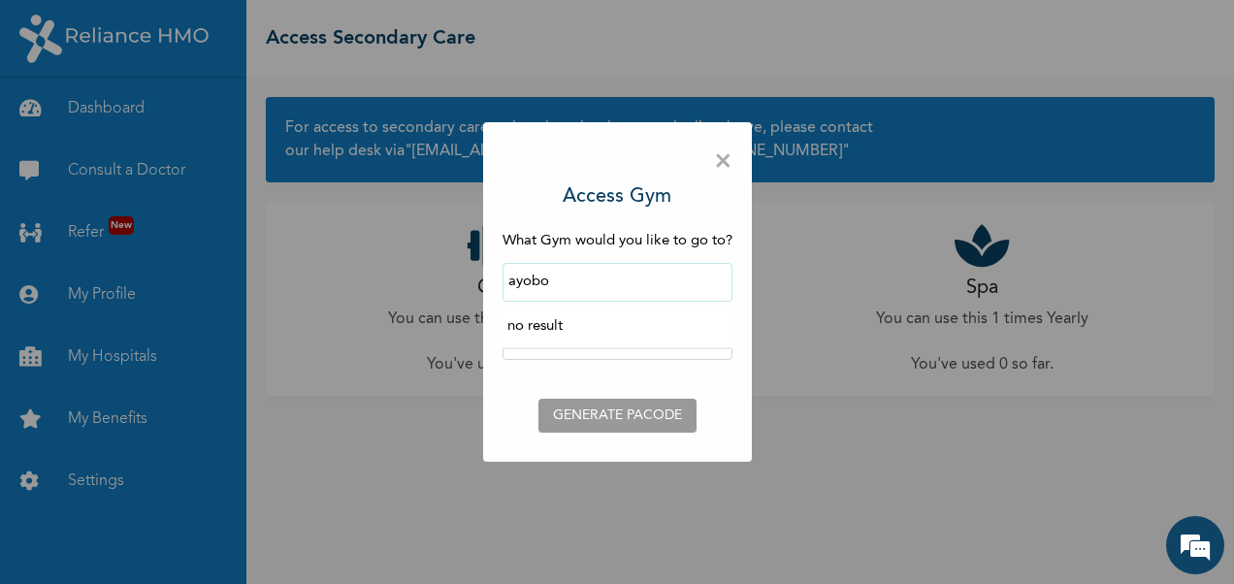
drag, startPoint x: 604, startPoint y: 283, endPoint x: 375, endPoint y: 249, distance: 231.4
click at [375, 249] on div "× Access Gym What Gym would you like to go to? ayobo no result ‹ [DATE] › Su Mo…" at bounding box center [617, 292] width 1234 height 584
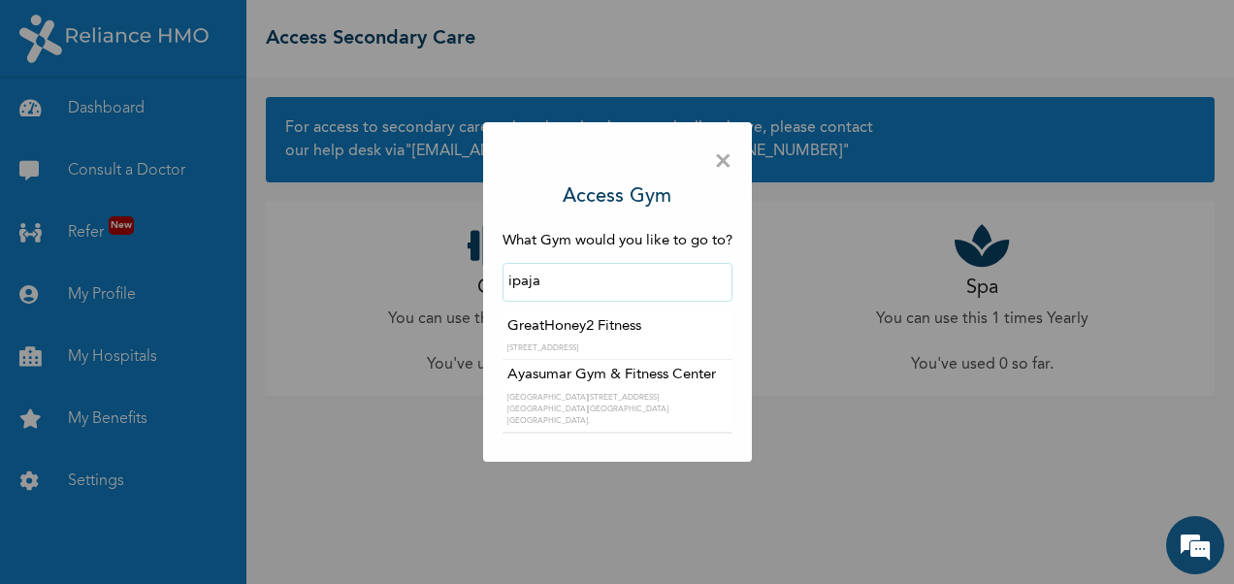
type input "ipaja"
click at [487, 489] on div "× Access Gym What Gym would you like to go to? ipaja GreatHoney2 Fitness 12 [GE…" at bounding box center [617, 292] width 1234 height 584
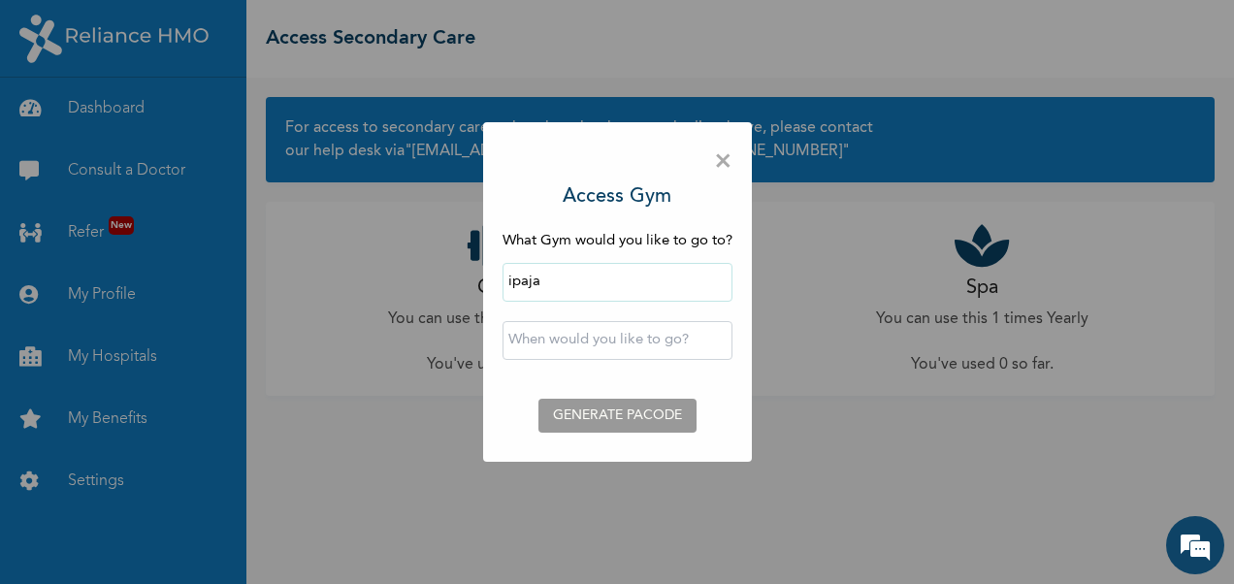
click at [721, 154] on span "×" at bounding box center [723, 162] width 18 height 41
